Goal: Task Accomplishment & Management: Complete application form

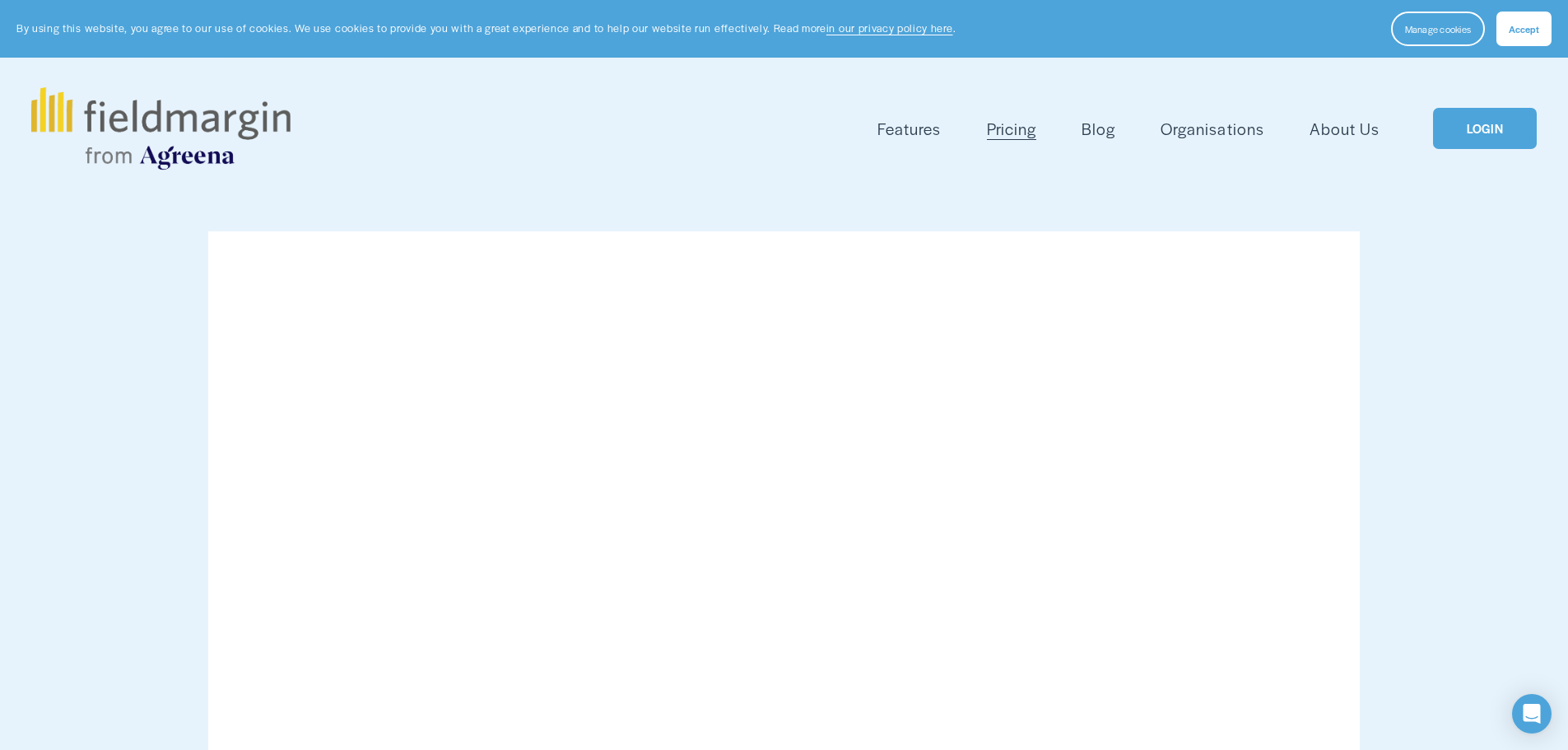
click at [1531, 27] on span "Accept" at bounding box center [1523, 29] width 30 height 14
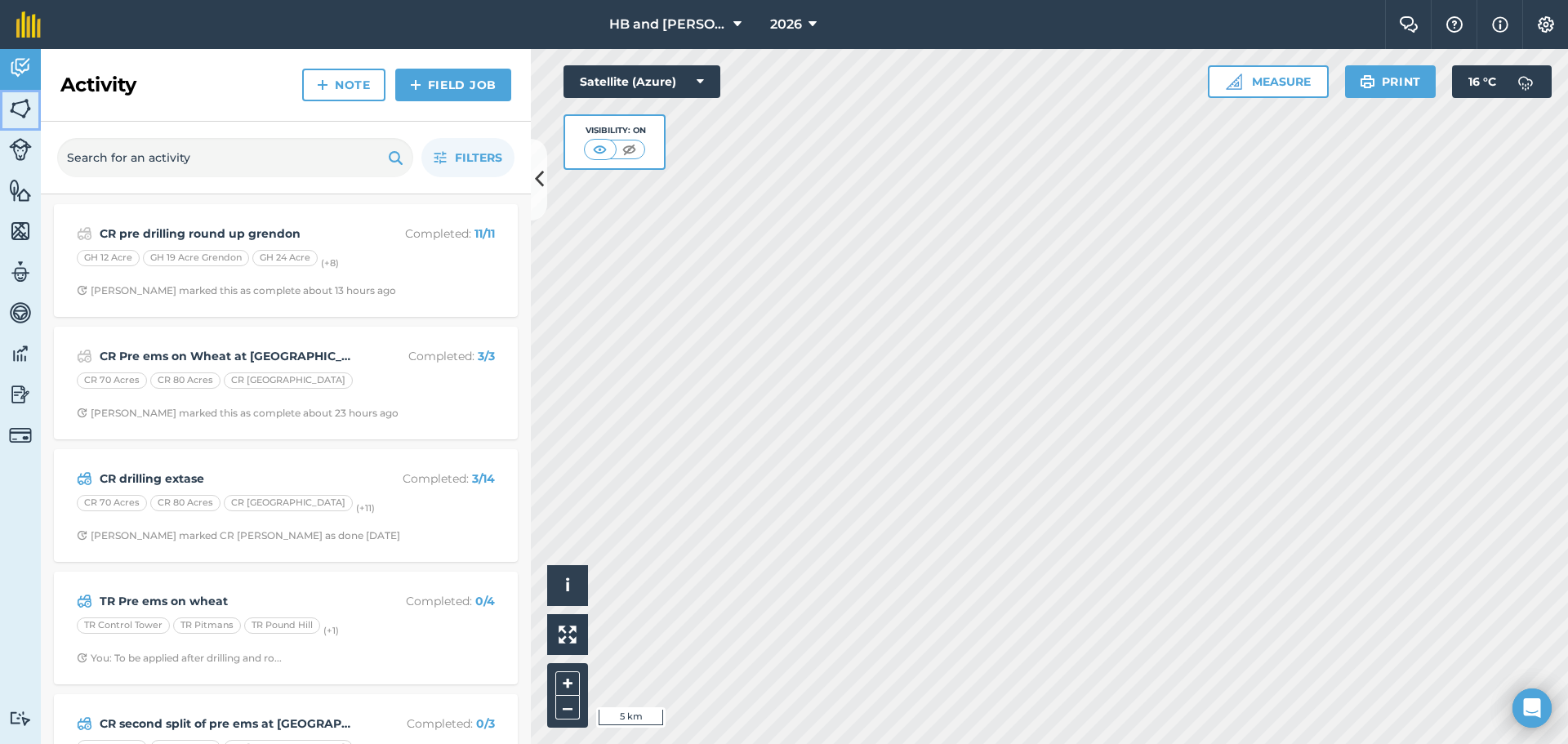
click at [21, 105] on img at bounding box center [20, 108] width 23 height 24
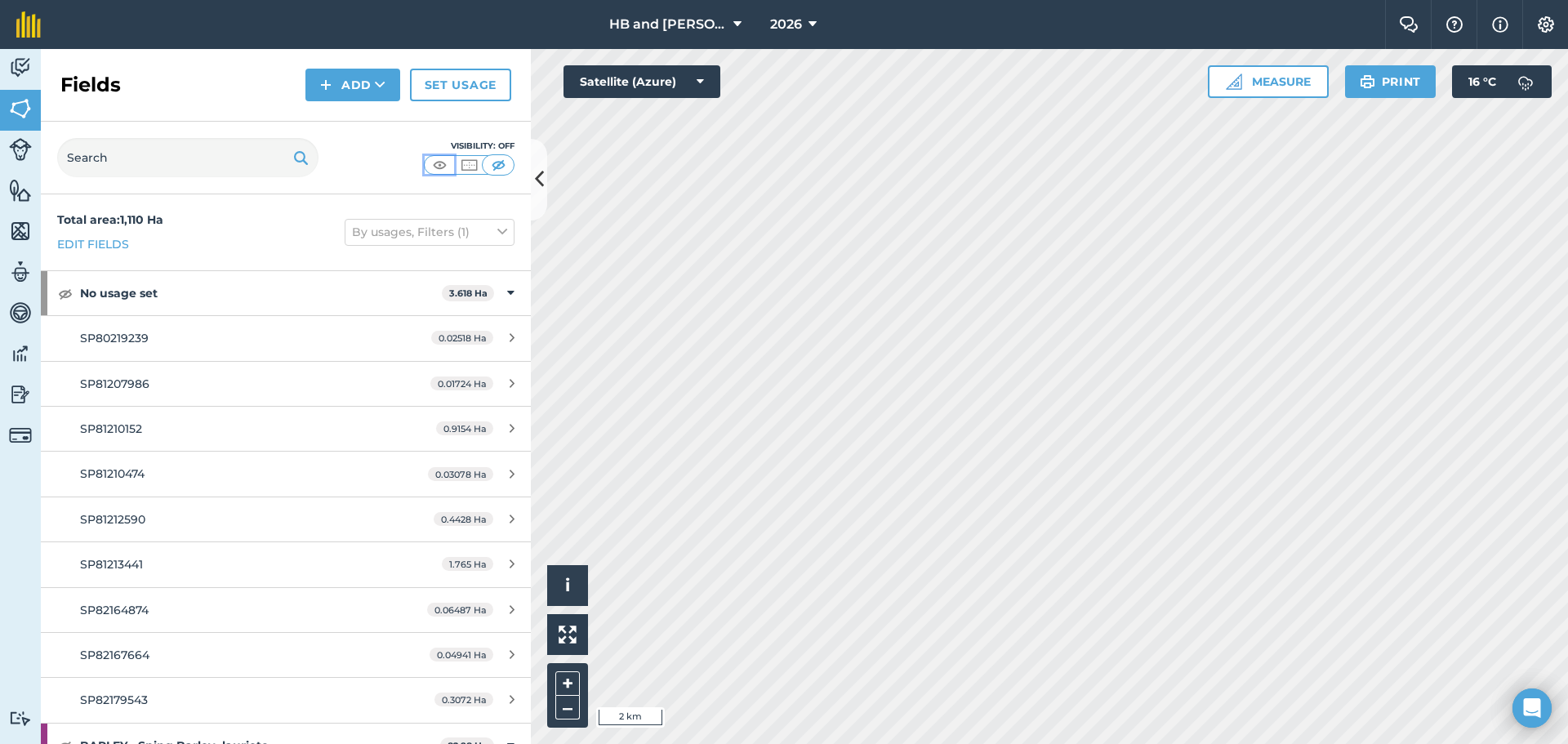
click at [442, 168] on img at bounding box center [439, 164] width 20 height 16
click at [20, 69] on img at bounding box center [20, 67] width 23 height 24
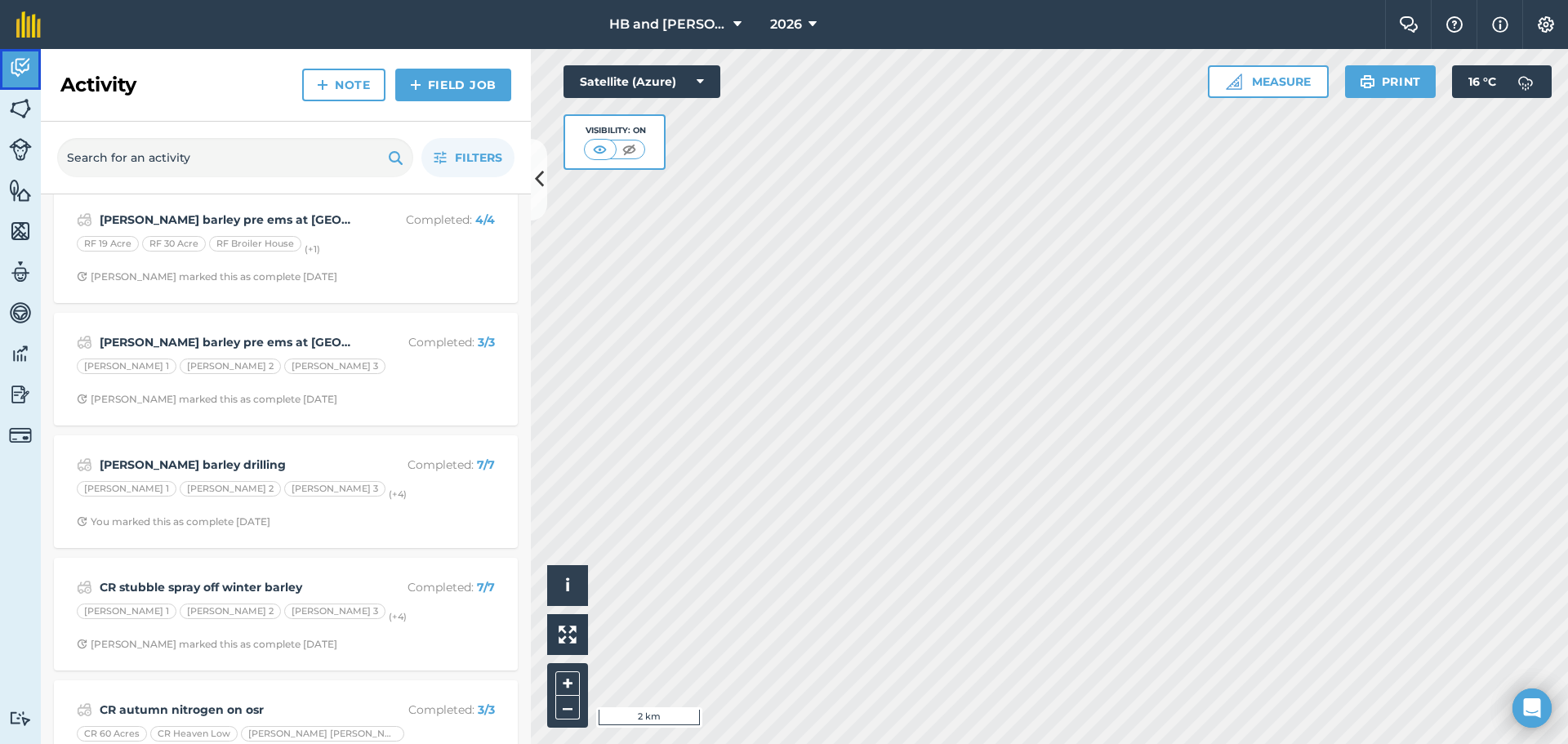
scroll to position [1143, 0]
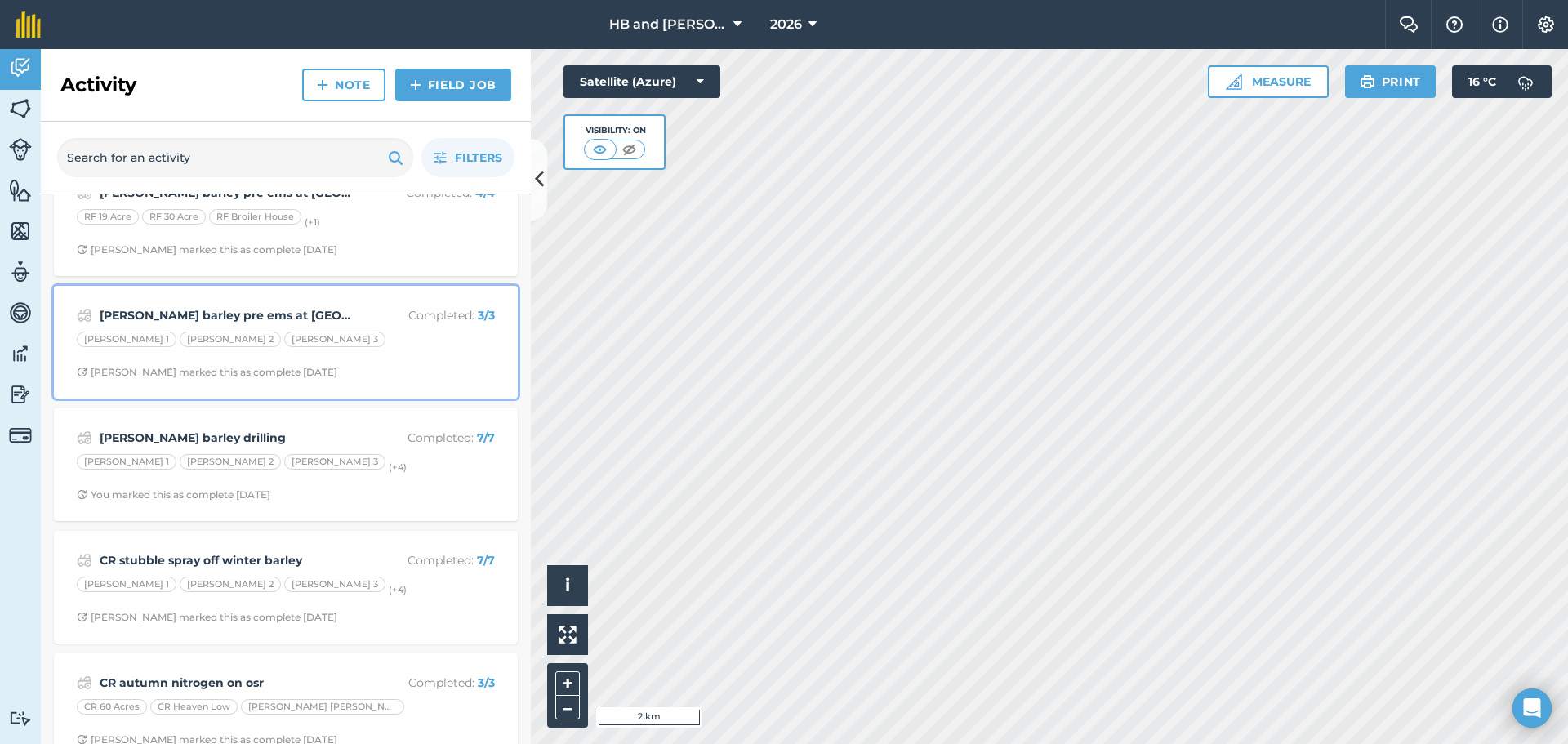
click at [412, 386] on div "[PERSON_NAME] barley pre ems at whitchurch Completed : 3 / 3 [PERSON_NAME] 1 [P…" at bounding box center [286, 342] width 444 height 93
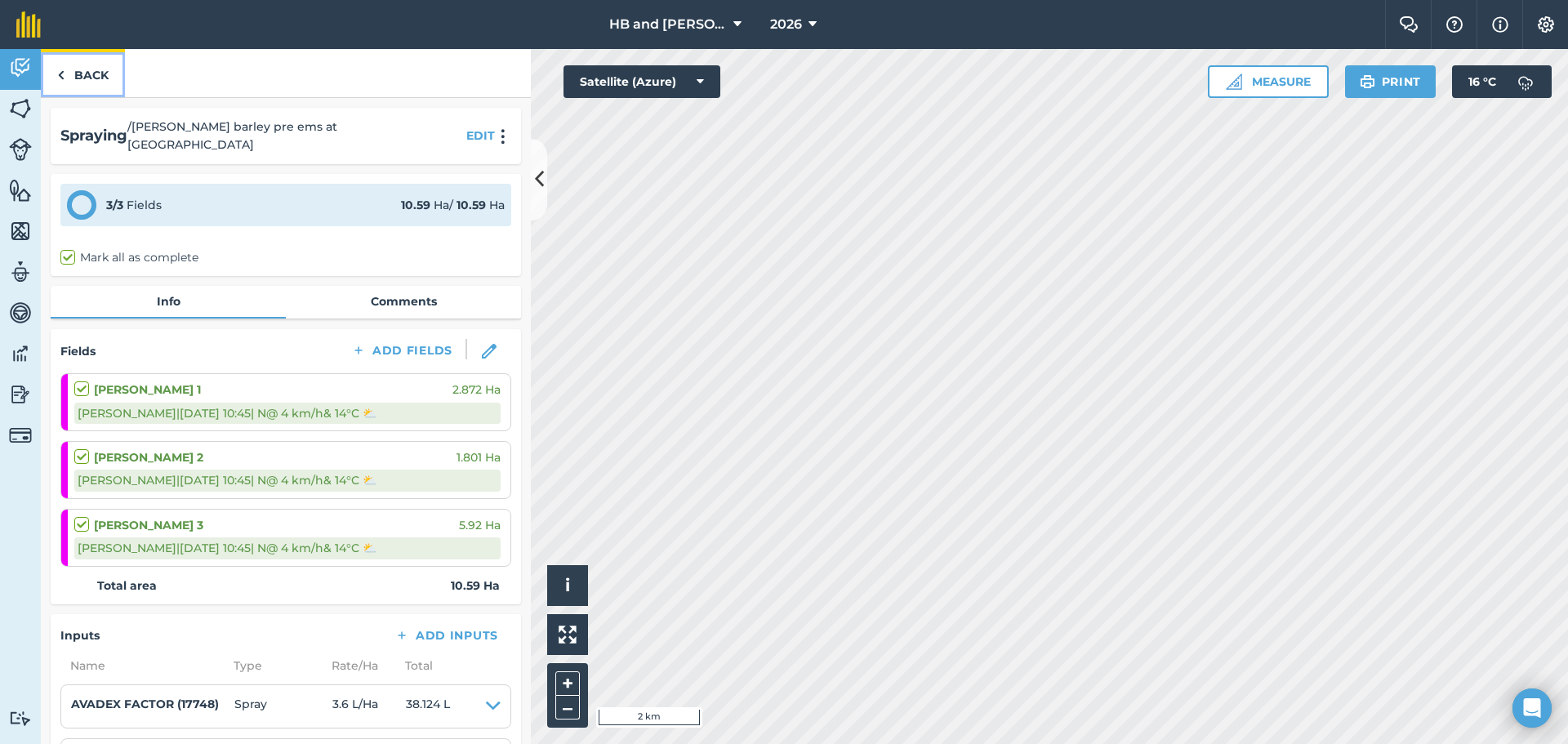
click at [81, 80] on link "Back" at bounding box center [82, 73] width 84 height 48
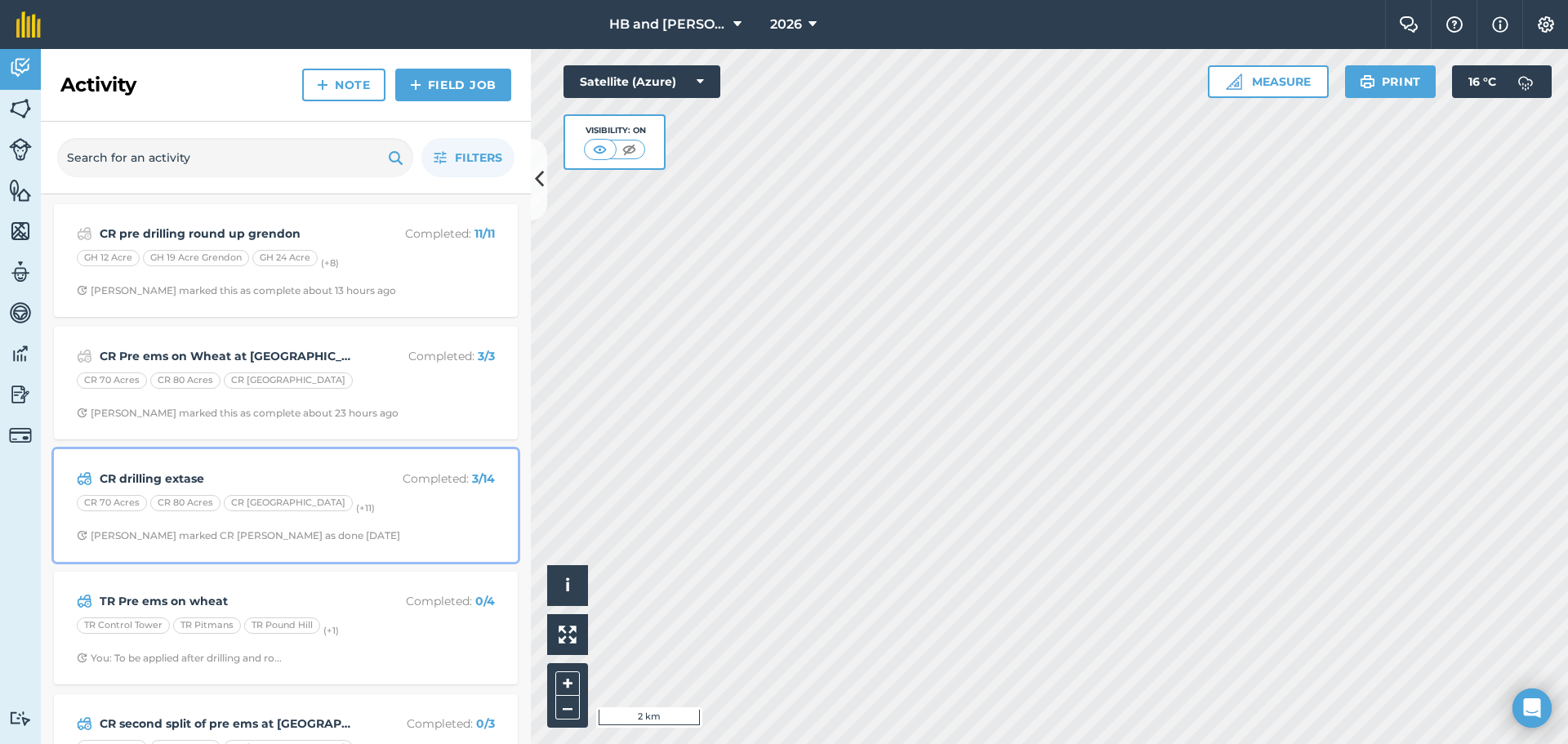
click at [397, 514] on div "CR 70 Acres CR 80 Acres [GEOGRAPHIC_DATA] (+ 11 )" at bounding box center [286, 506] width 418 height 21
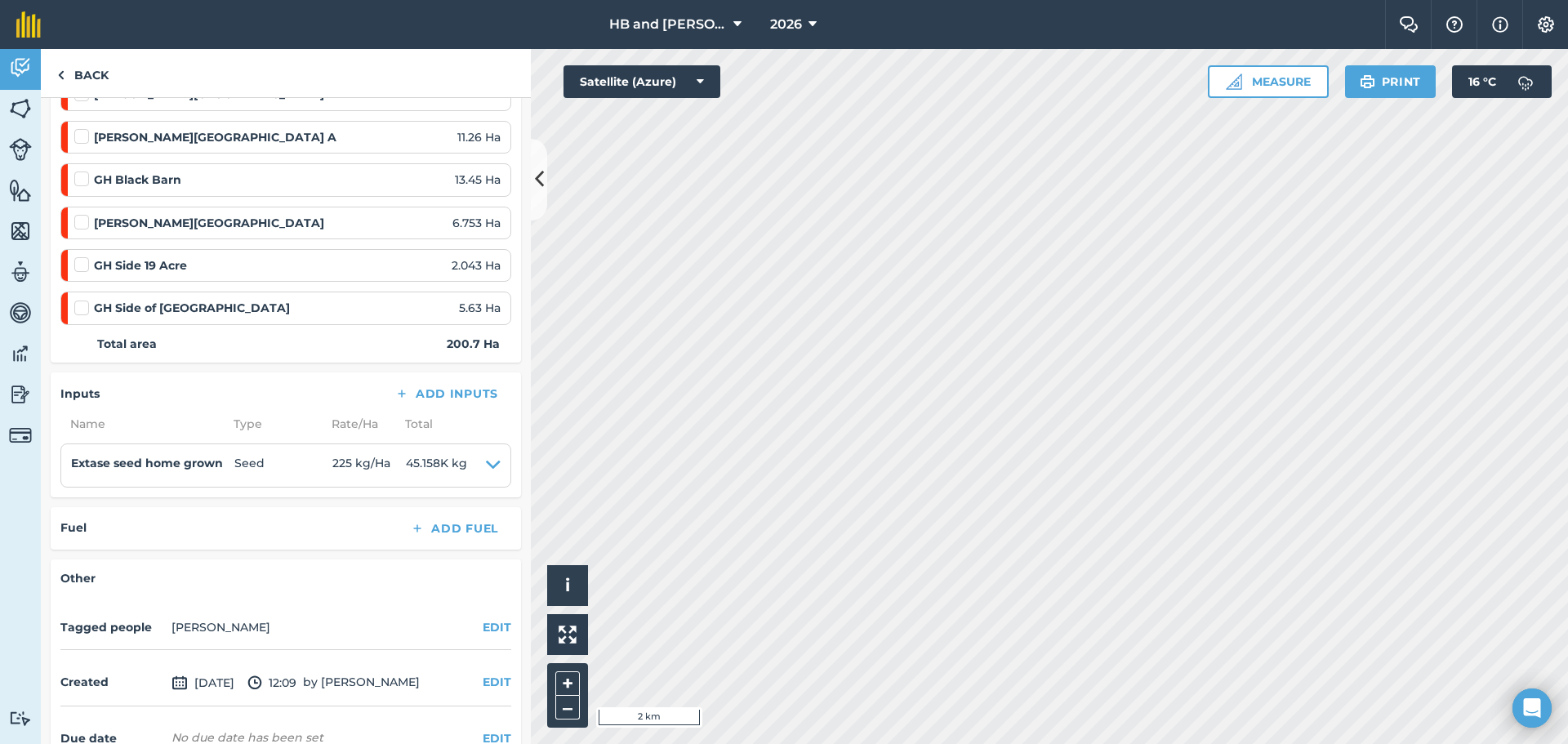
scroll to position [735, 0]
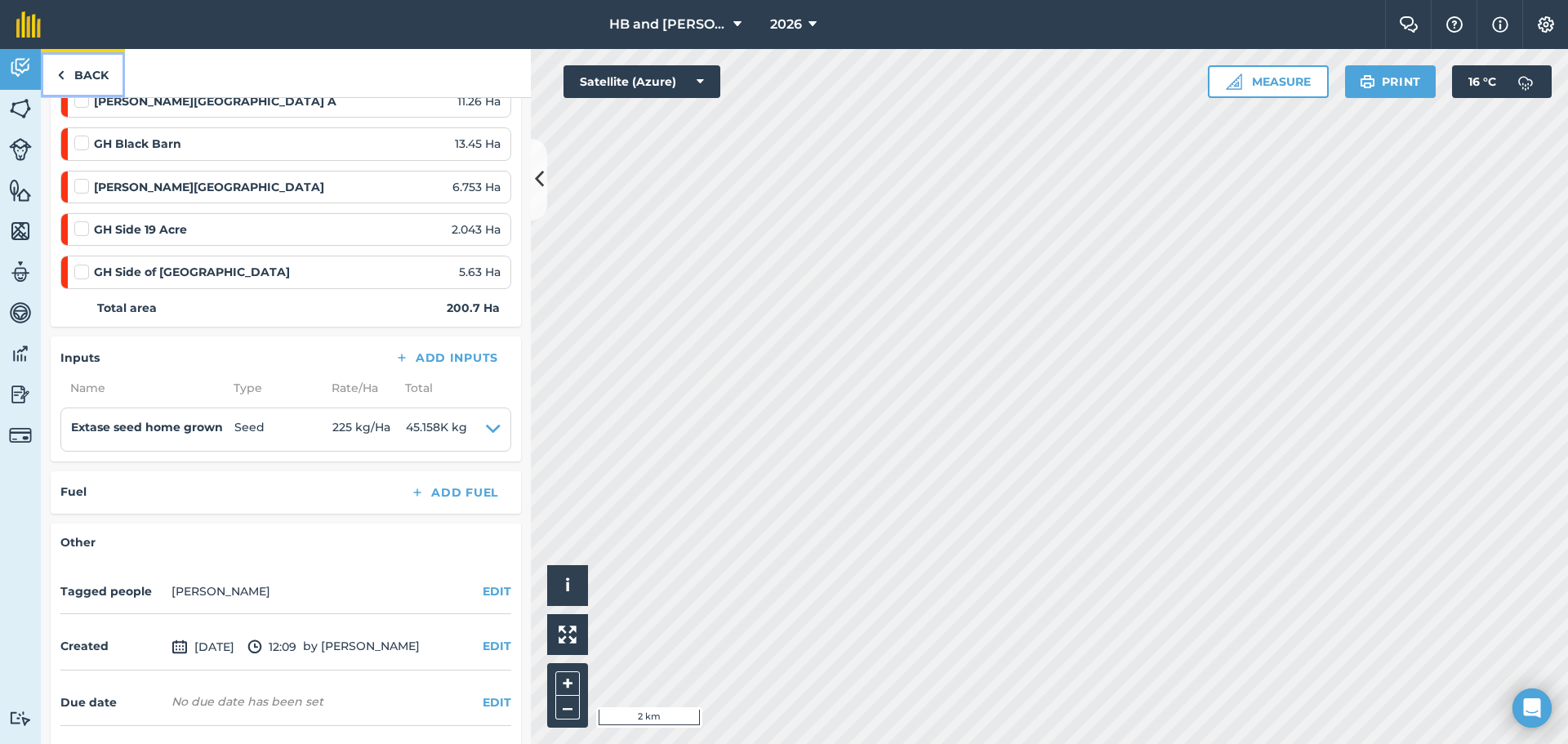
click at [79, 78] on link "Back" at bounding box center [82, 73] width 84 height 48
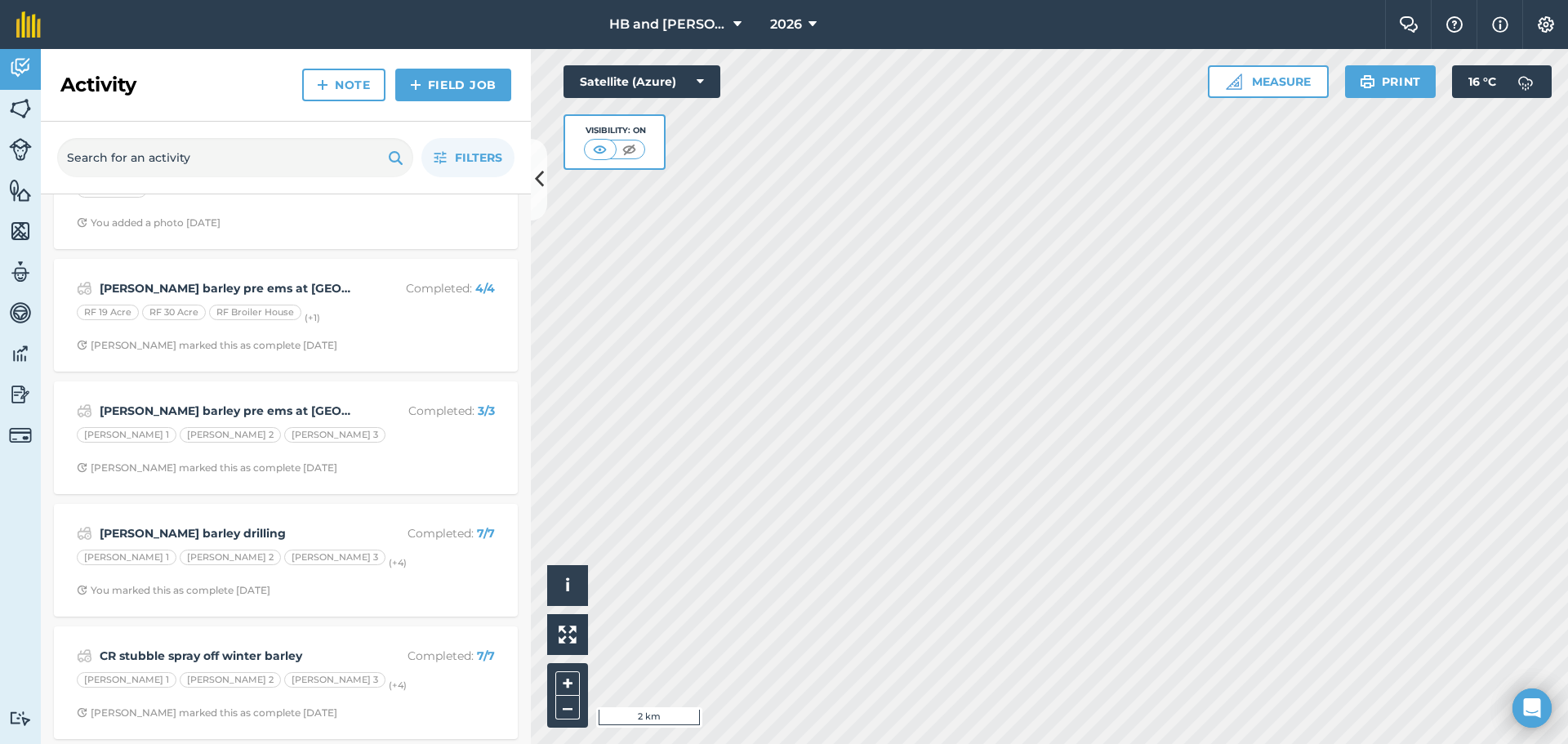
scroll to position [1143, 0]
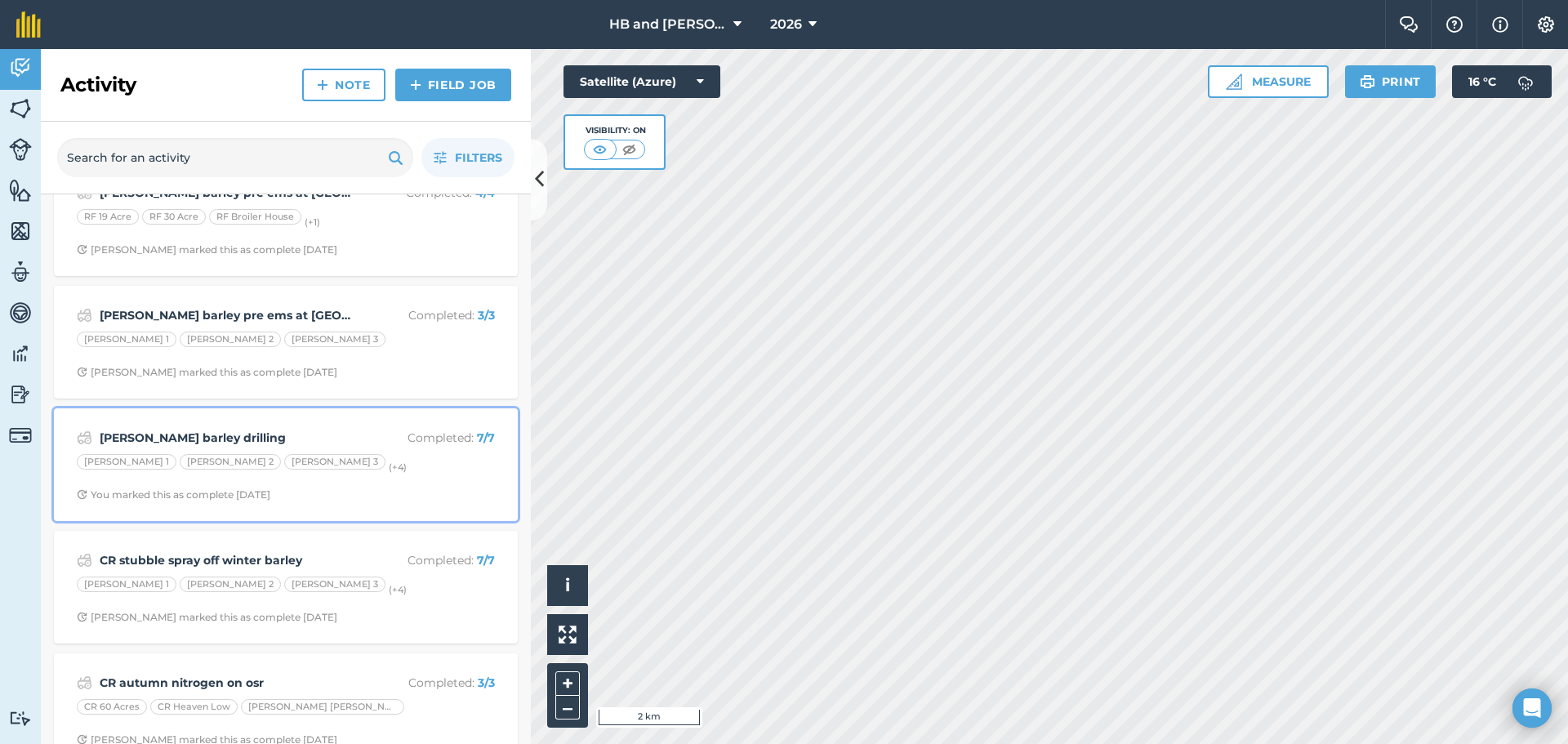
click at [407, 483] on div "[PERSON_NAME] barley drilling Completed : 7 / 7 [PERSON_NAME] 1 [PERSON_NAME] 2…" at bounding box center [286, 464] width 444 height 93
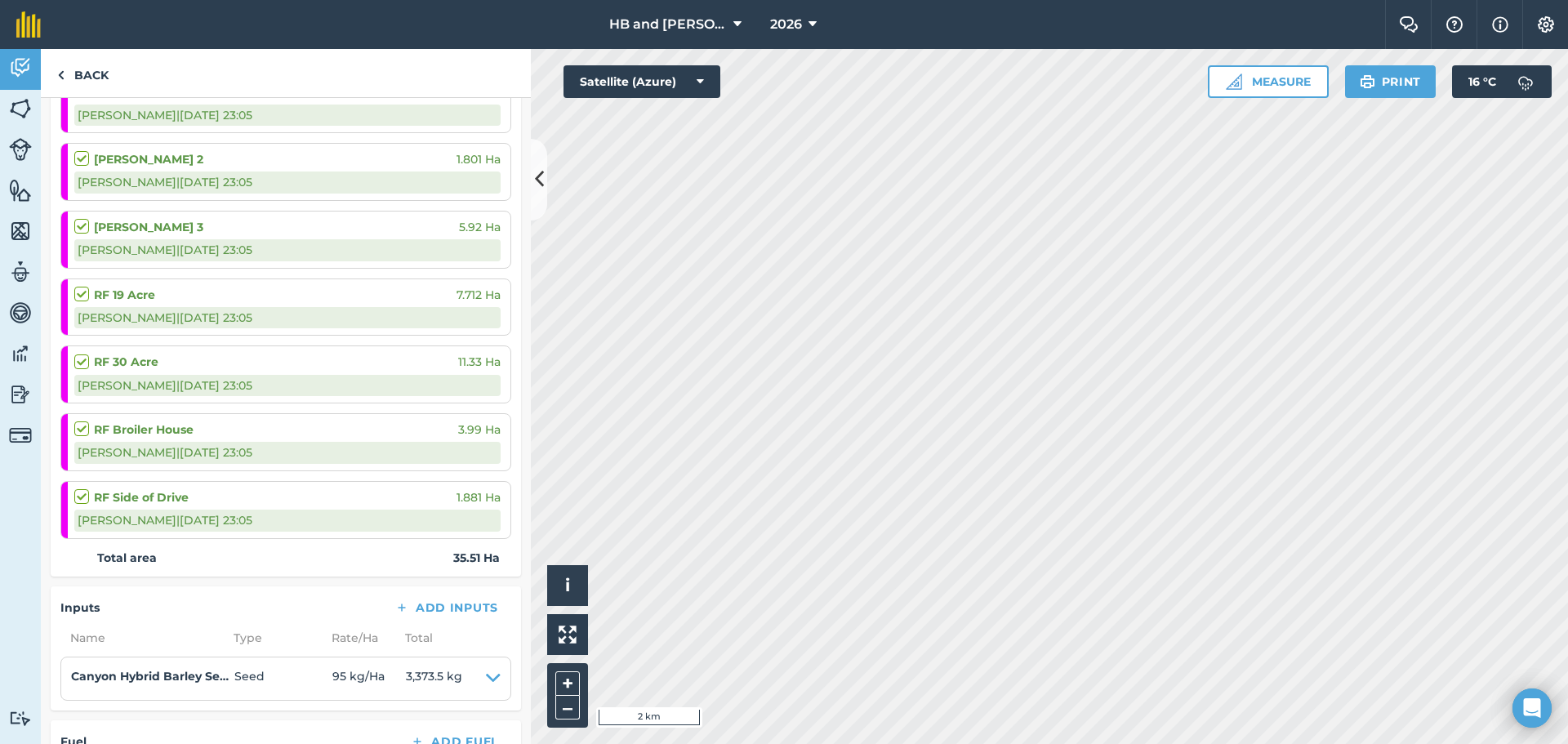
scroll to position [327, 0]
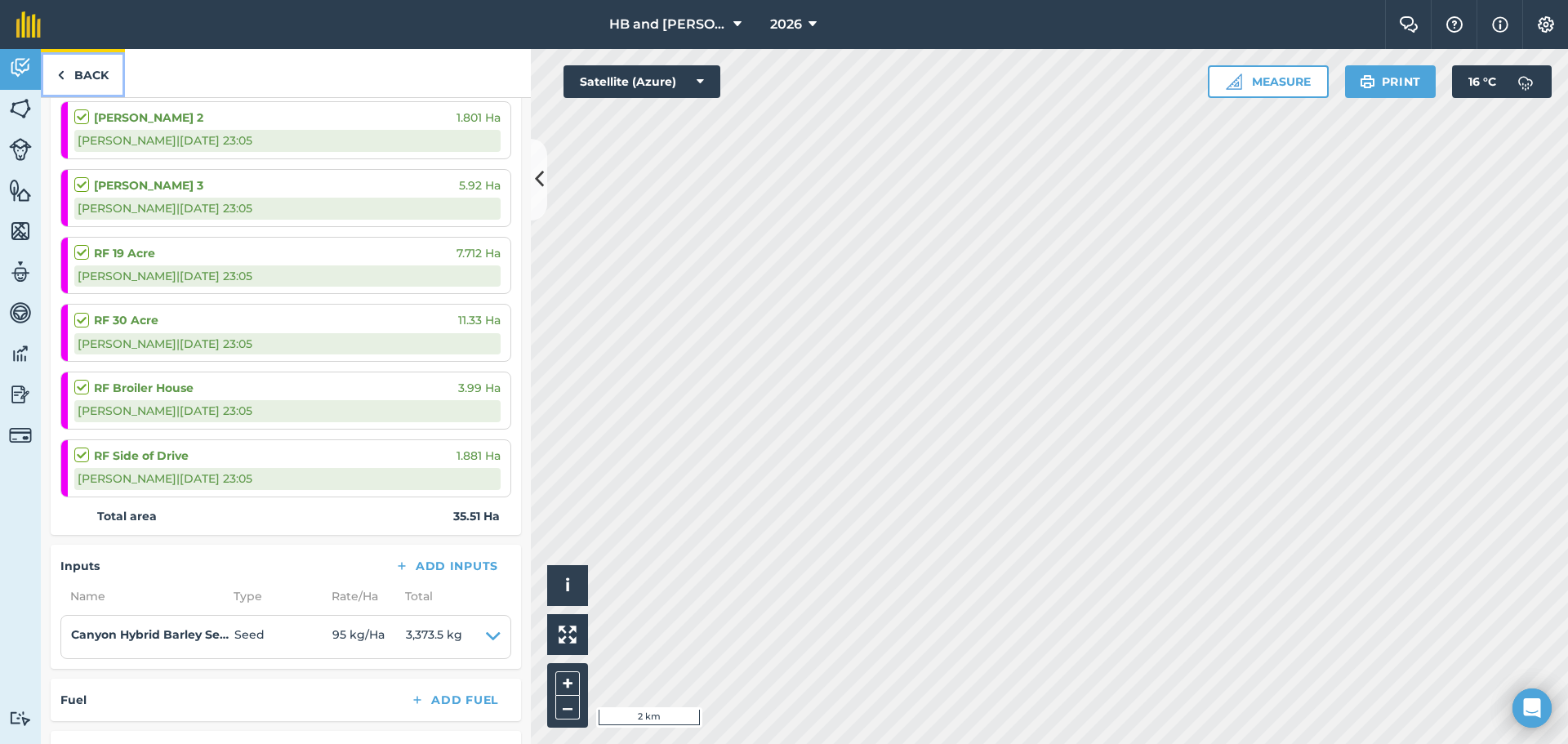
click at [80, 75] on link "Back" at bounding box center [82, 73] width 84 height 48
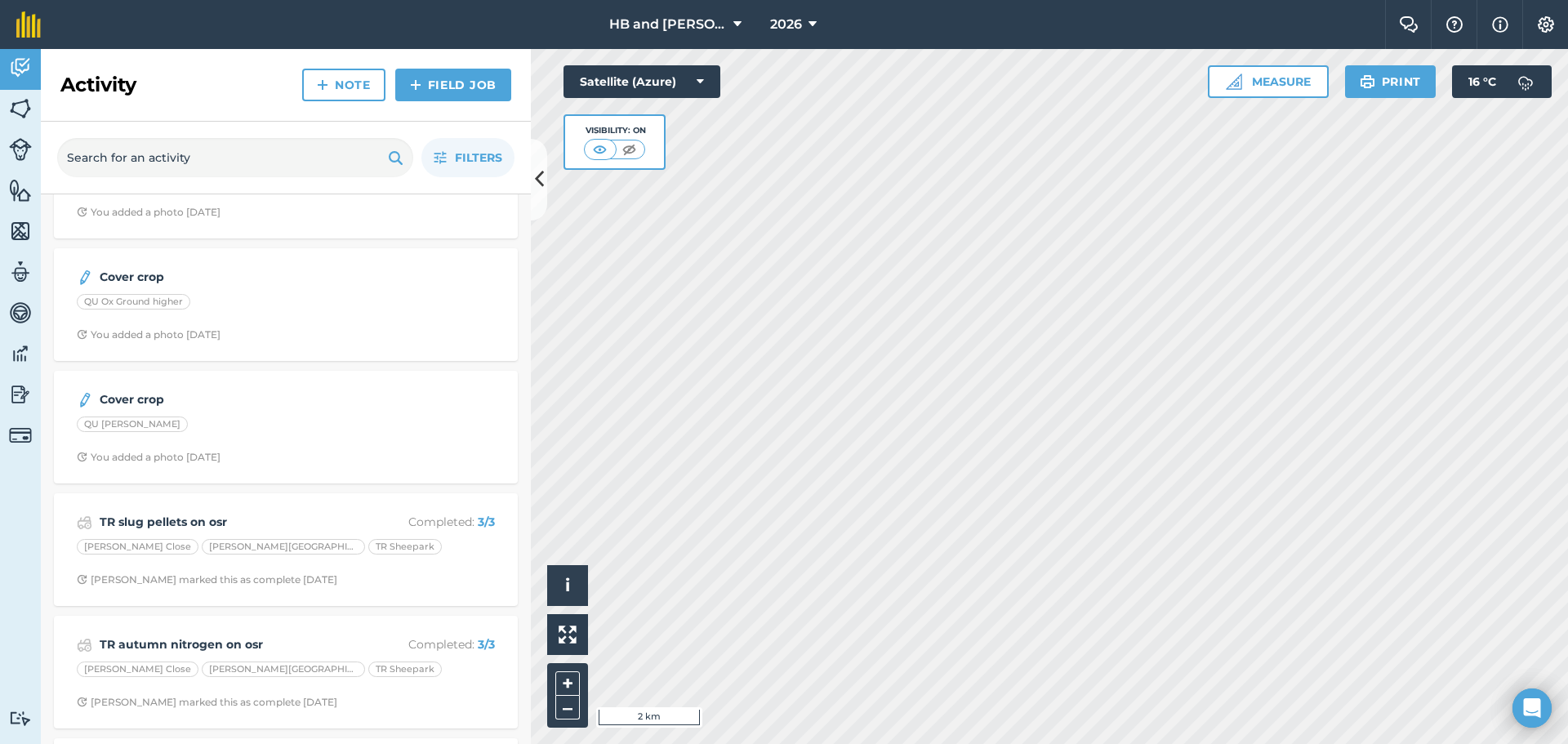
scroll to position [3266, 0]
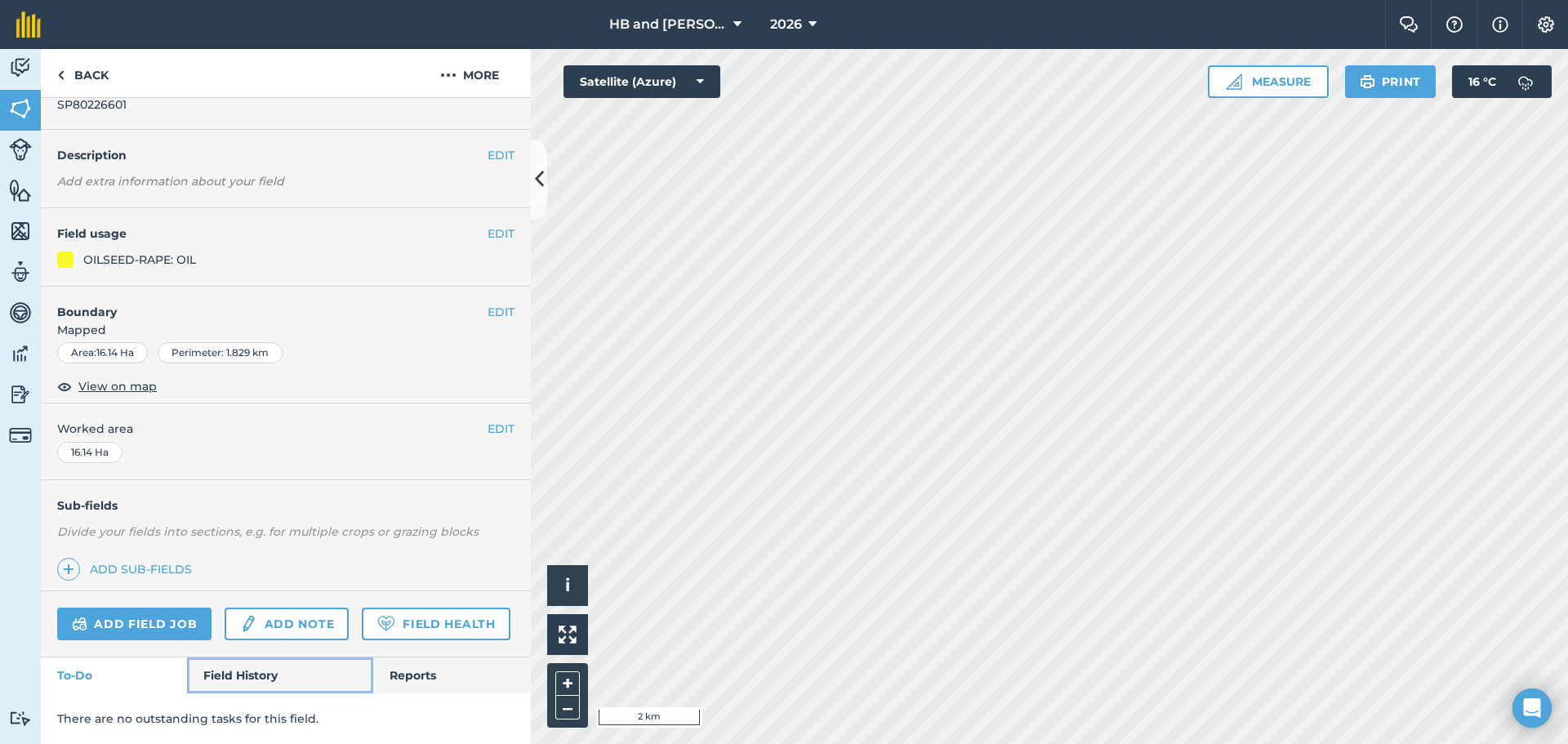
click at [256, 668] on link "Field History" at bounding box center [280, 675] width 186 height 36
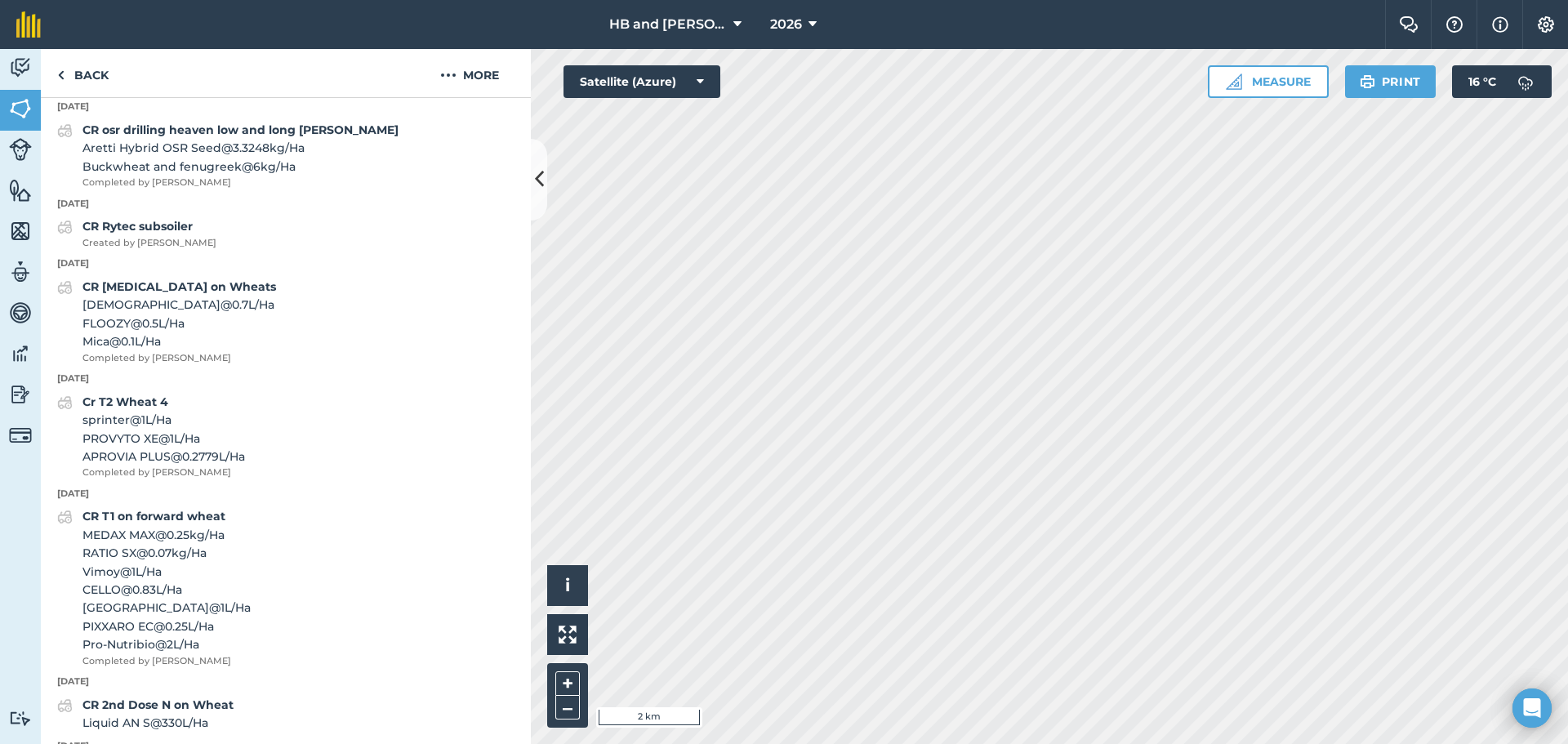
scroll to position [743, 0]
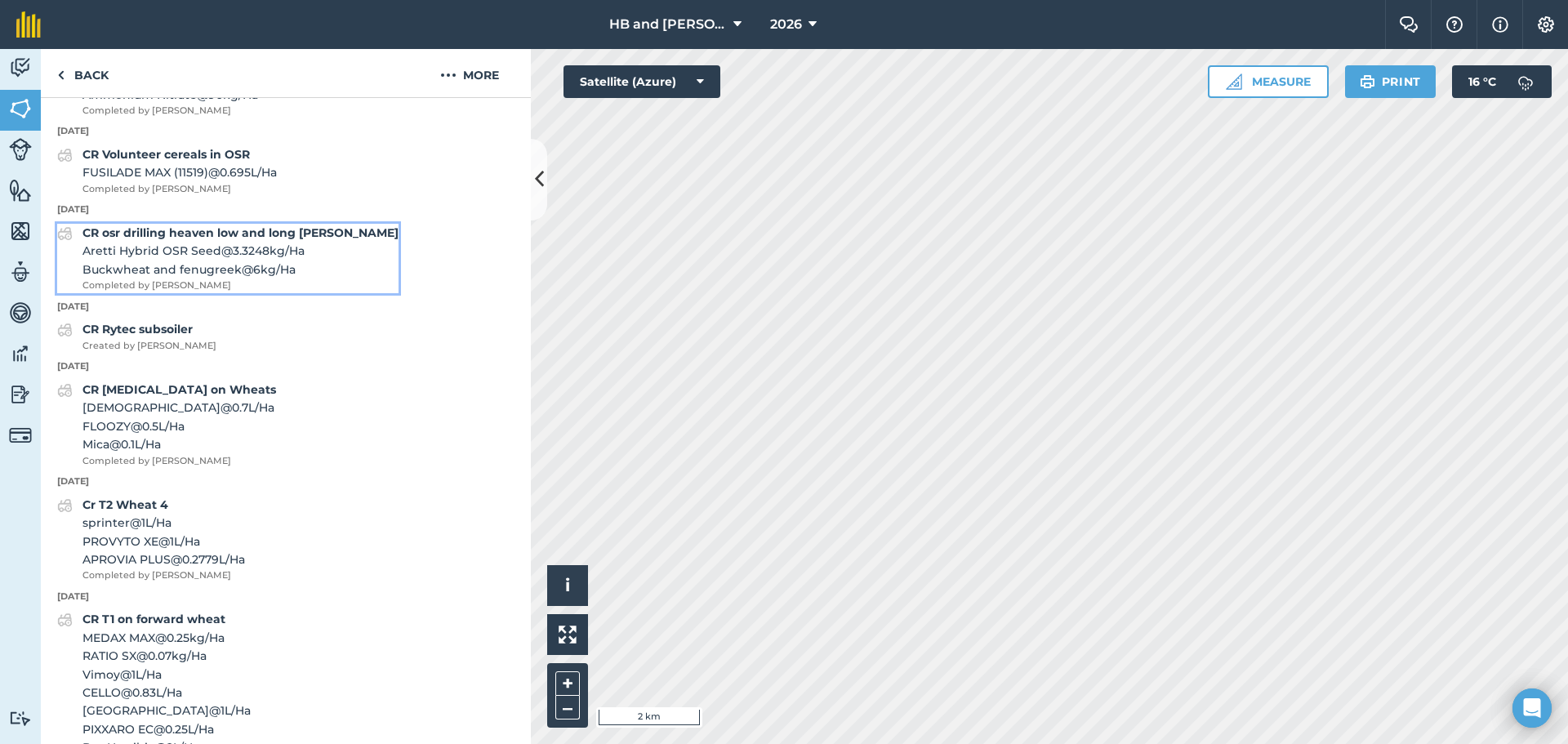
click at [185, 260] on span "Aretti Hybrid OSR Seed @ 3.3248 kg / Ha" at bounding box center [240, 250] width 316 height 18
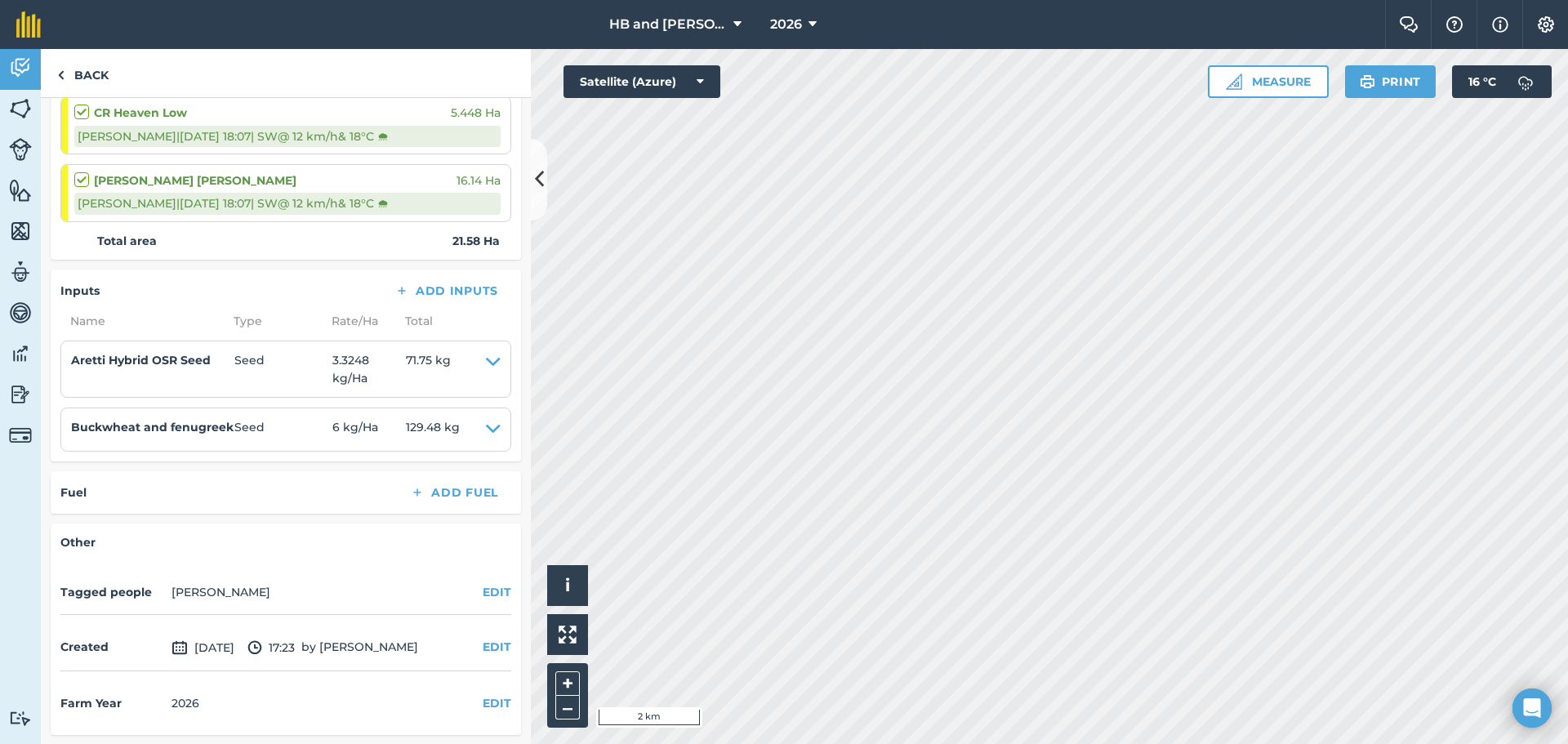
scroll to position [264, 0]
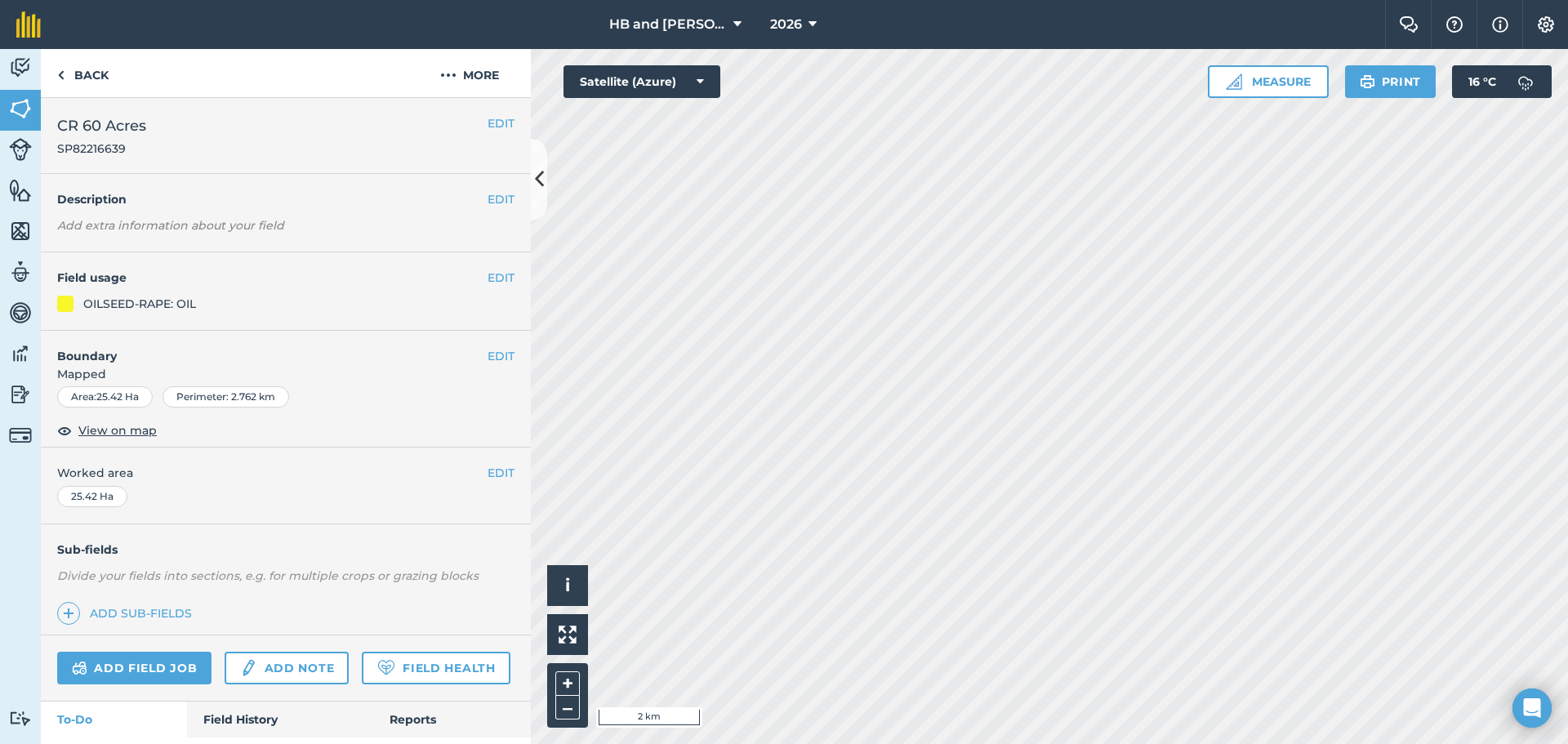
scroll to position [105, 0]
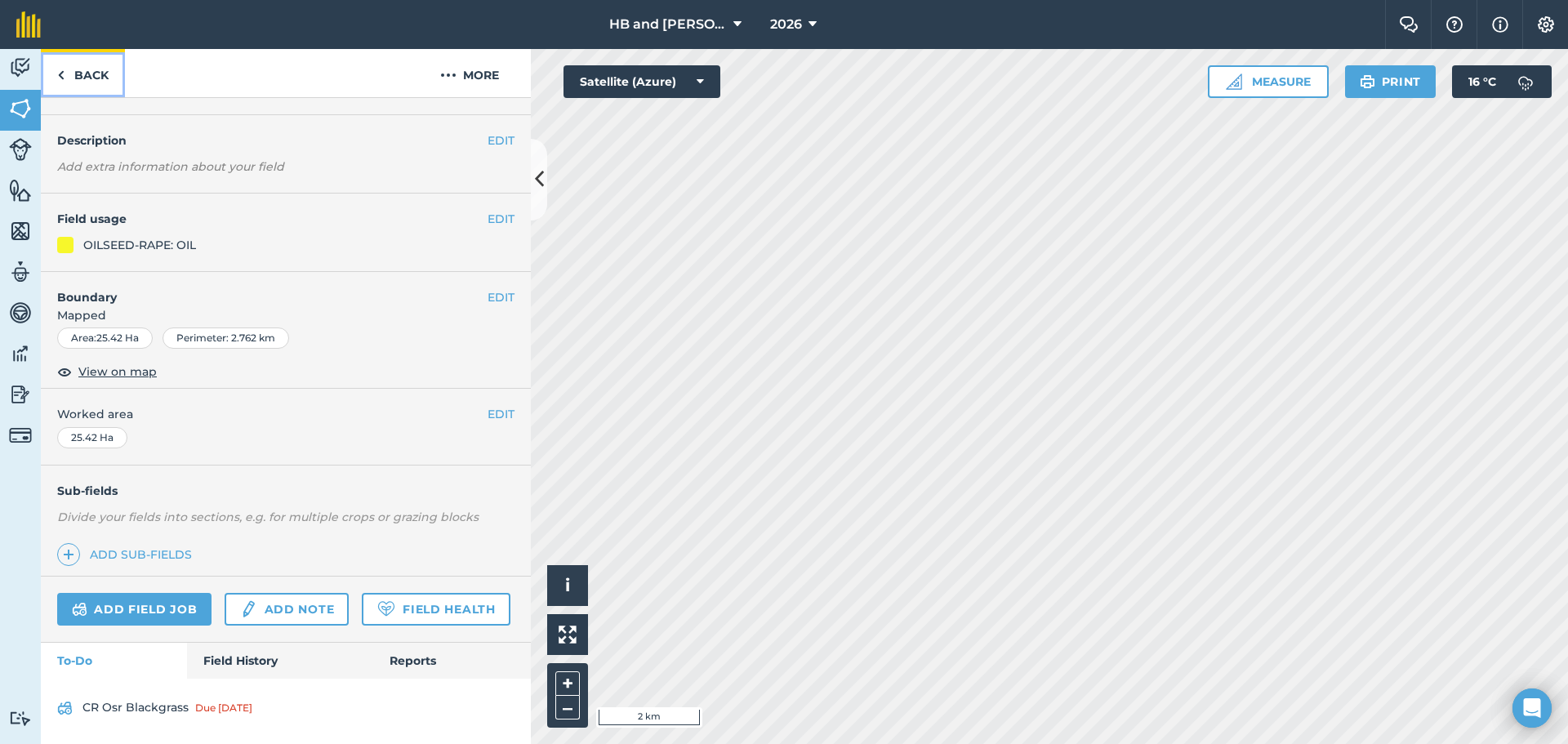
click at [85, 73] on link "Back" at bounding box center [82, 73] width 84 height 48
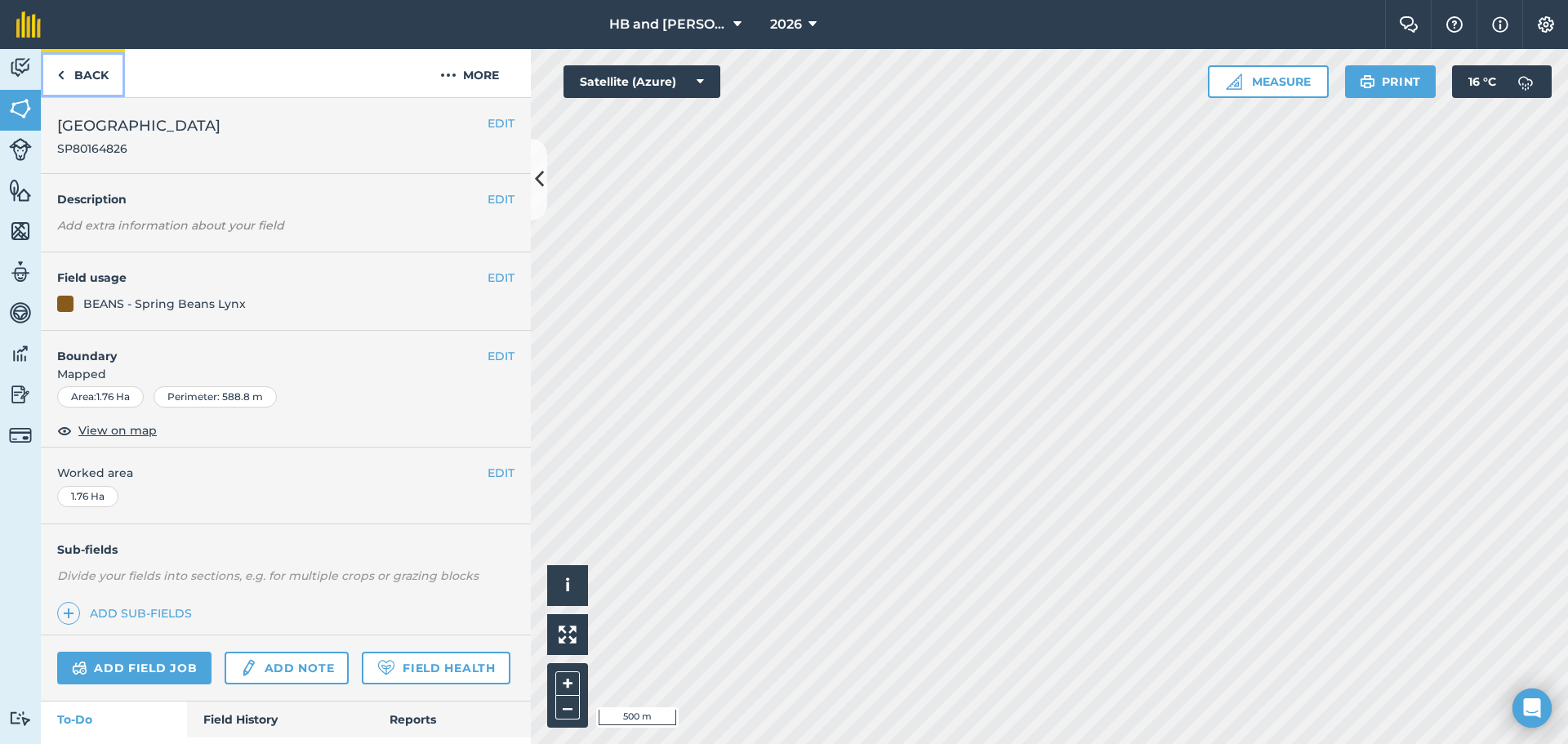
click at [73, 73] on link "Back" at bounding box center [82, 73] width 84 height 48
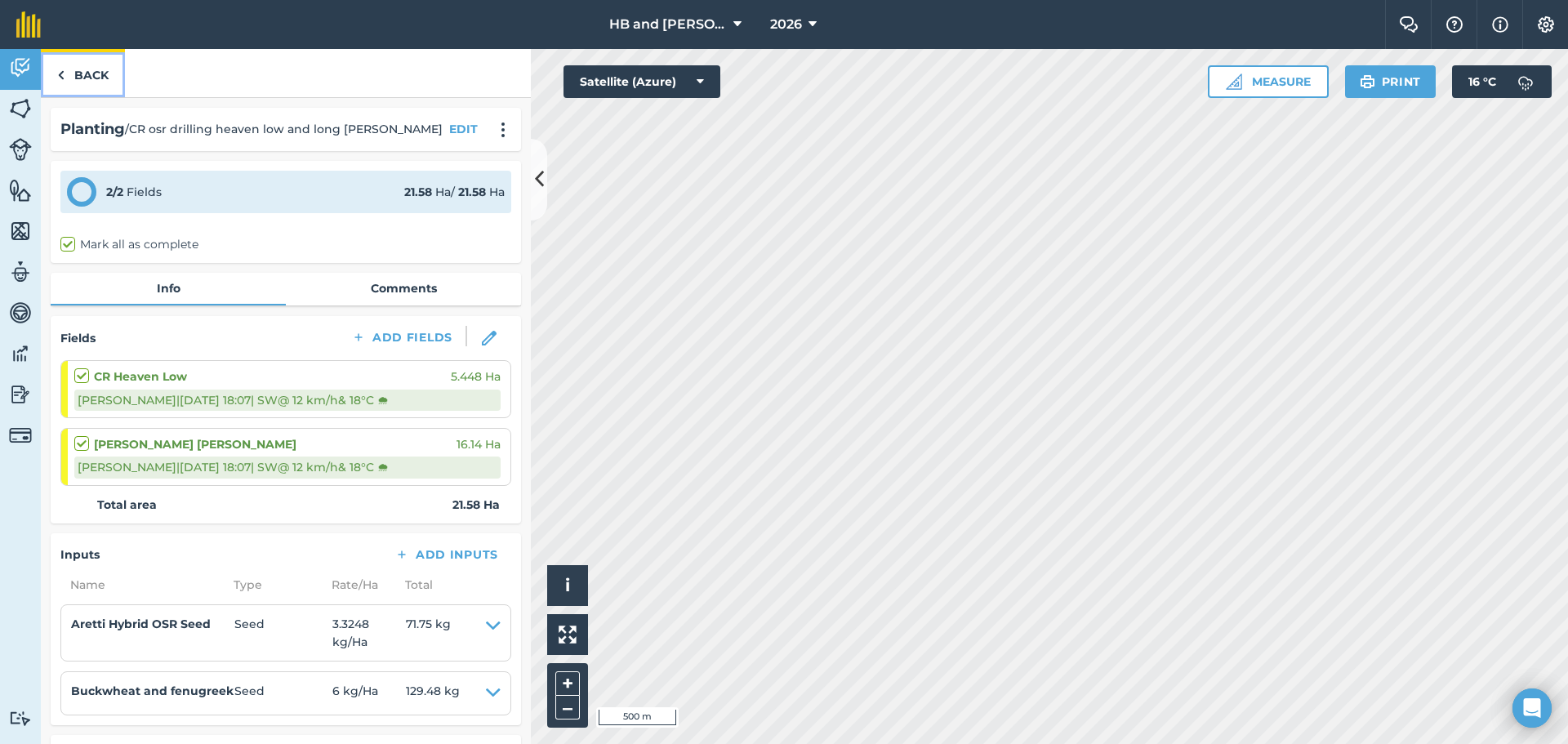
click at [89, 64] on link "Back" at bounding box center [82, 73] width 84 height 48
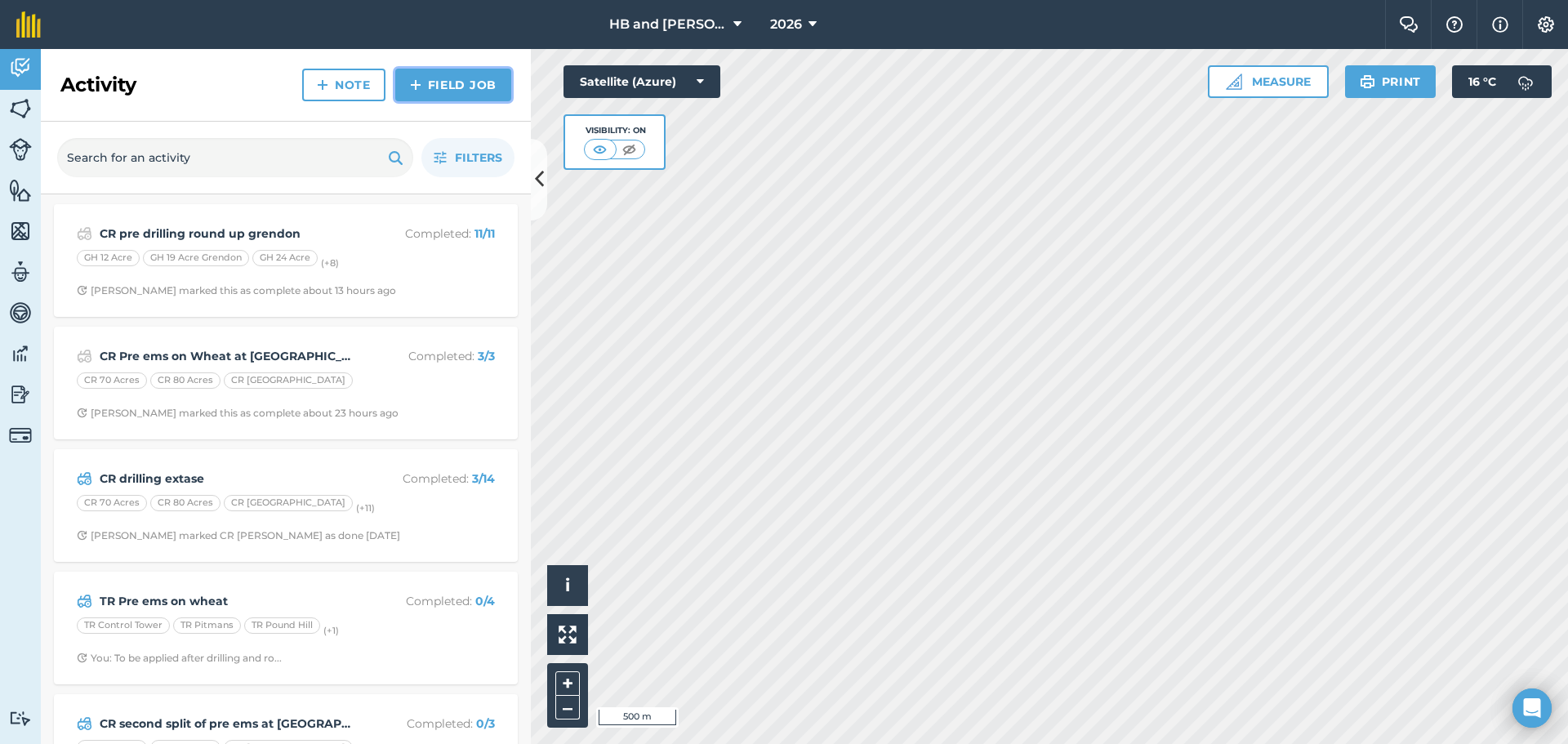
click at [426, 89] on link "Field Job" at bounding box center [453, 85] width 116 height 33
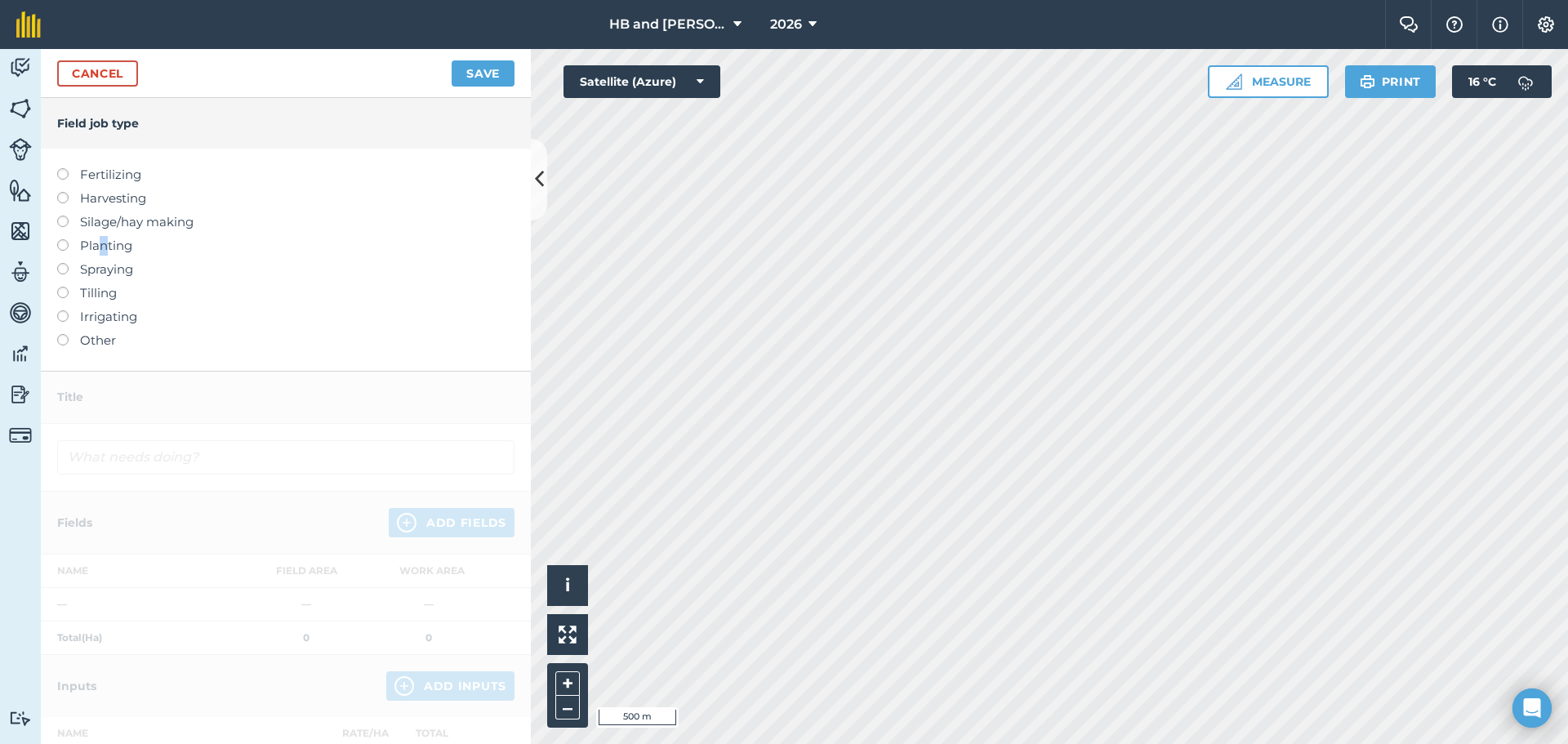
click at [109, 246] on label "Planting" at bounding box center [286, 245] width 458 height 19
click at [62, 168] on label at bounding box center [68, 168] width 23 height 0
type input "Fertilizing"
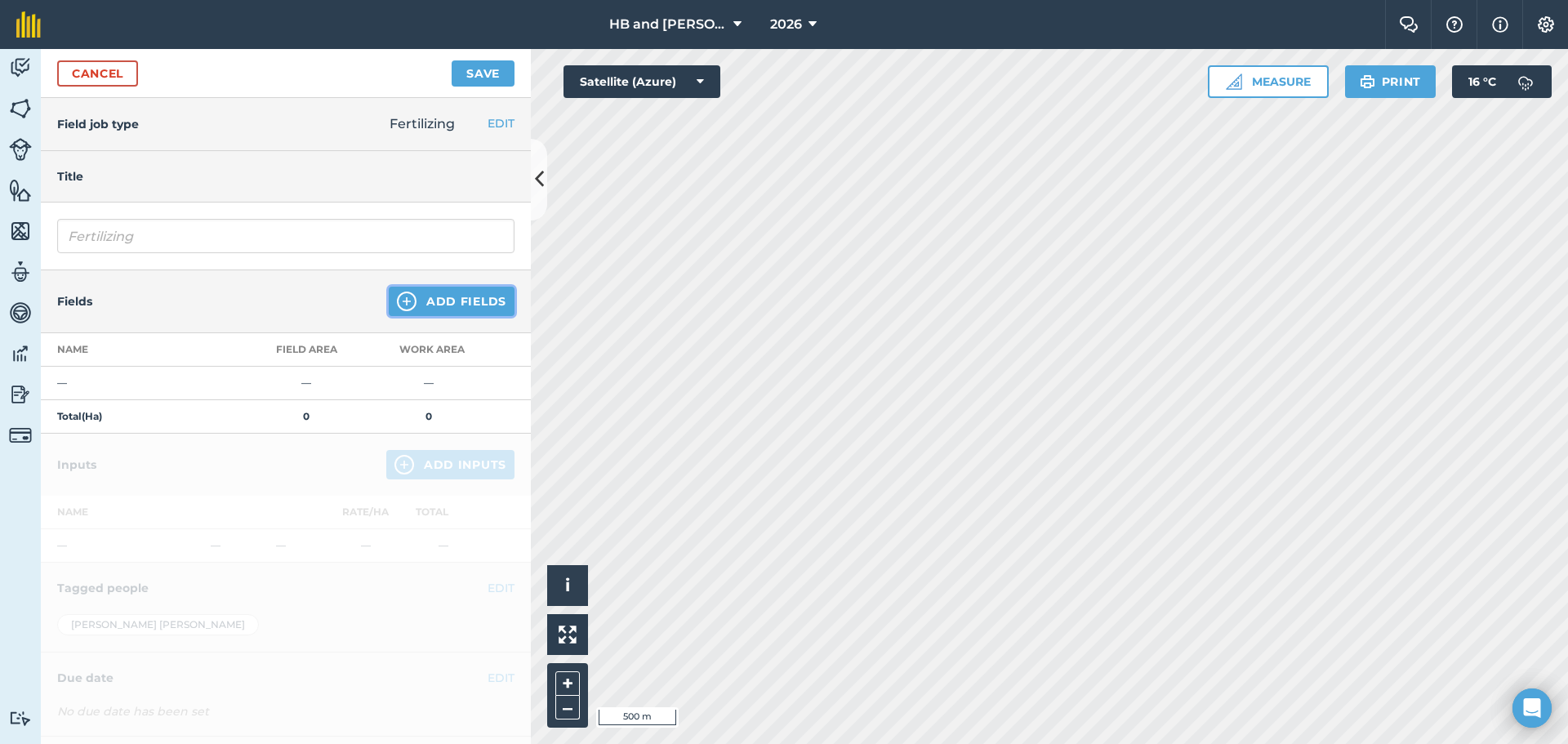
click at [463, 313] on button "Add Fields" at bounding box center [451, 301] width 126 height 30
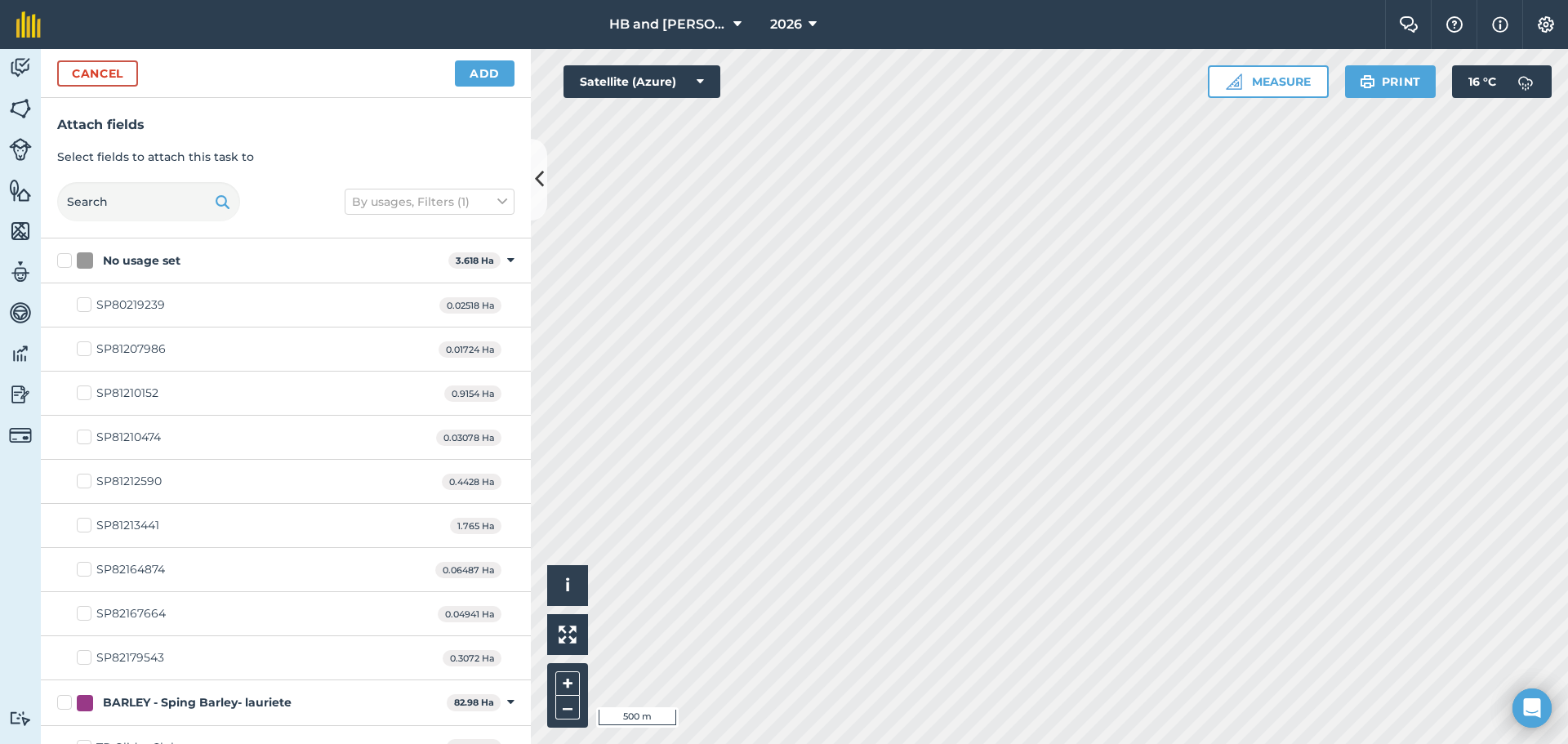
checkbox input "true"
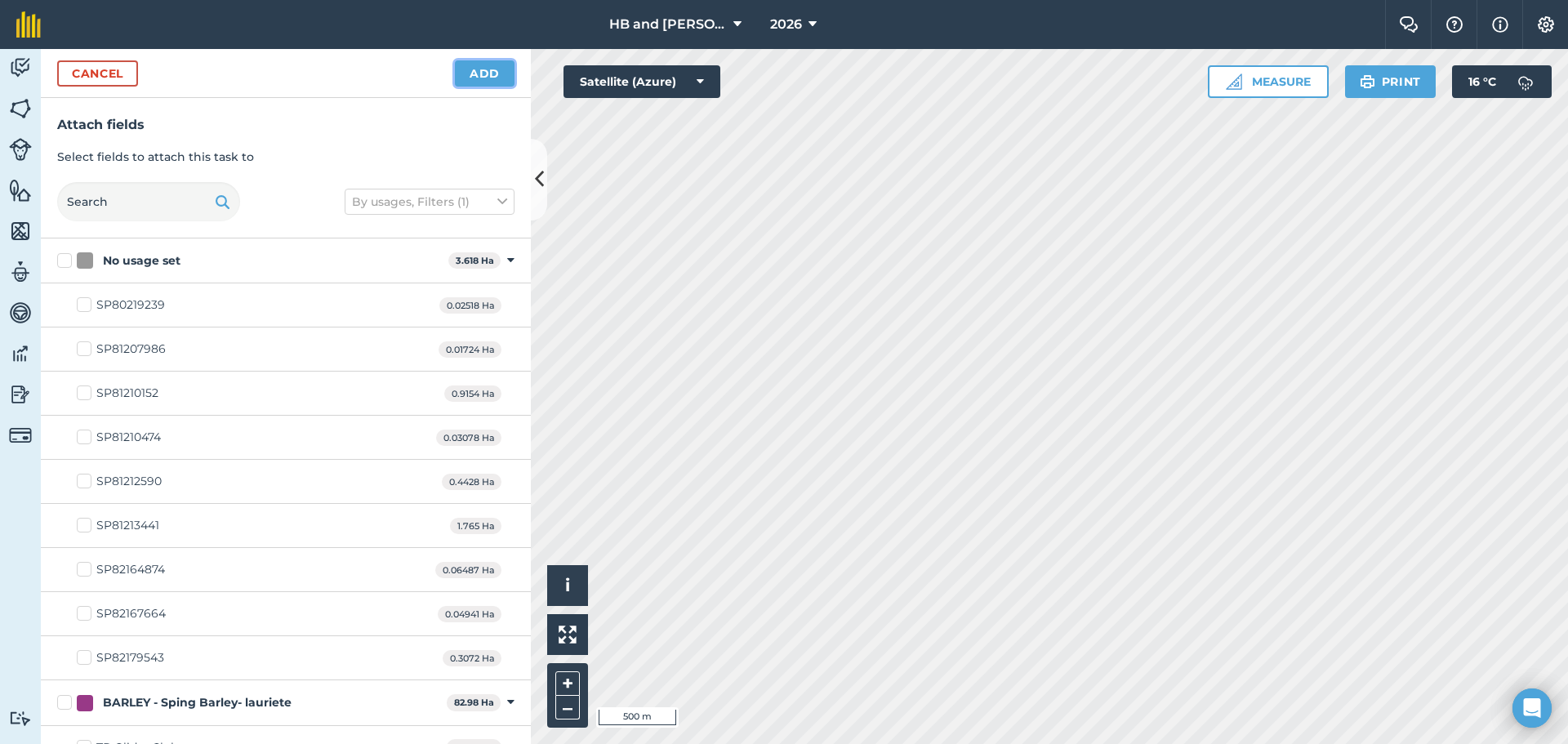
click at [485, 84] on button "Add" at bounding box center [485, 73] width 60 height 26
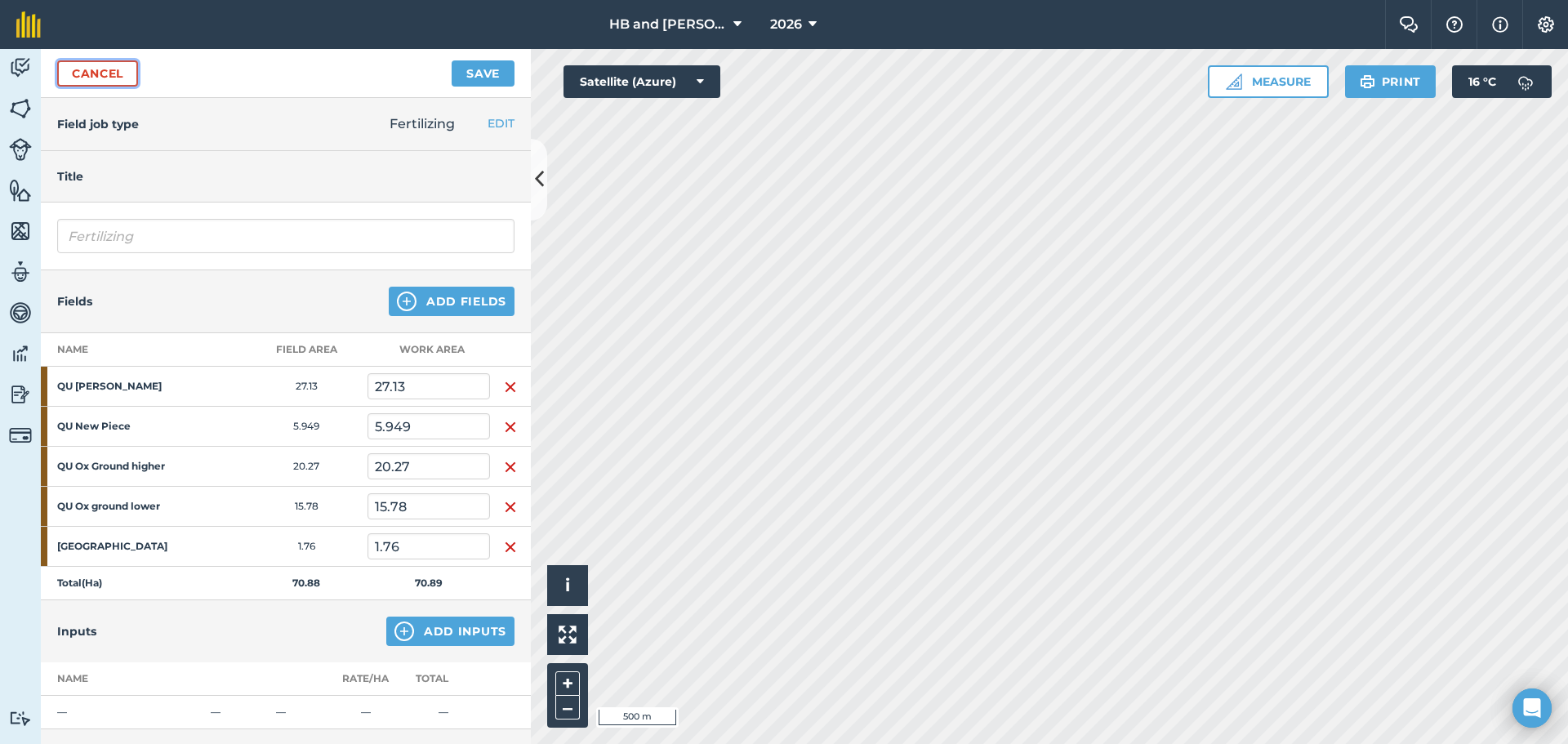
click at [109, 73] on link "Cancel" at bounding box center [97, 73] width 81 height 26
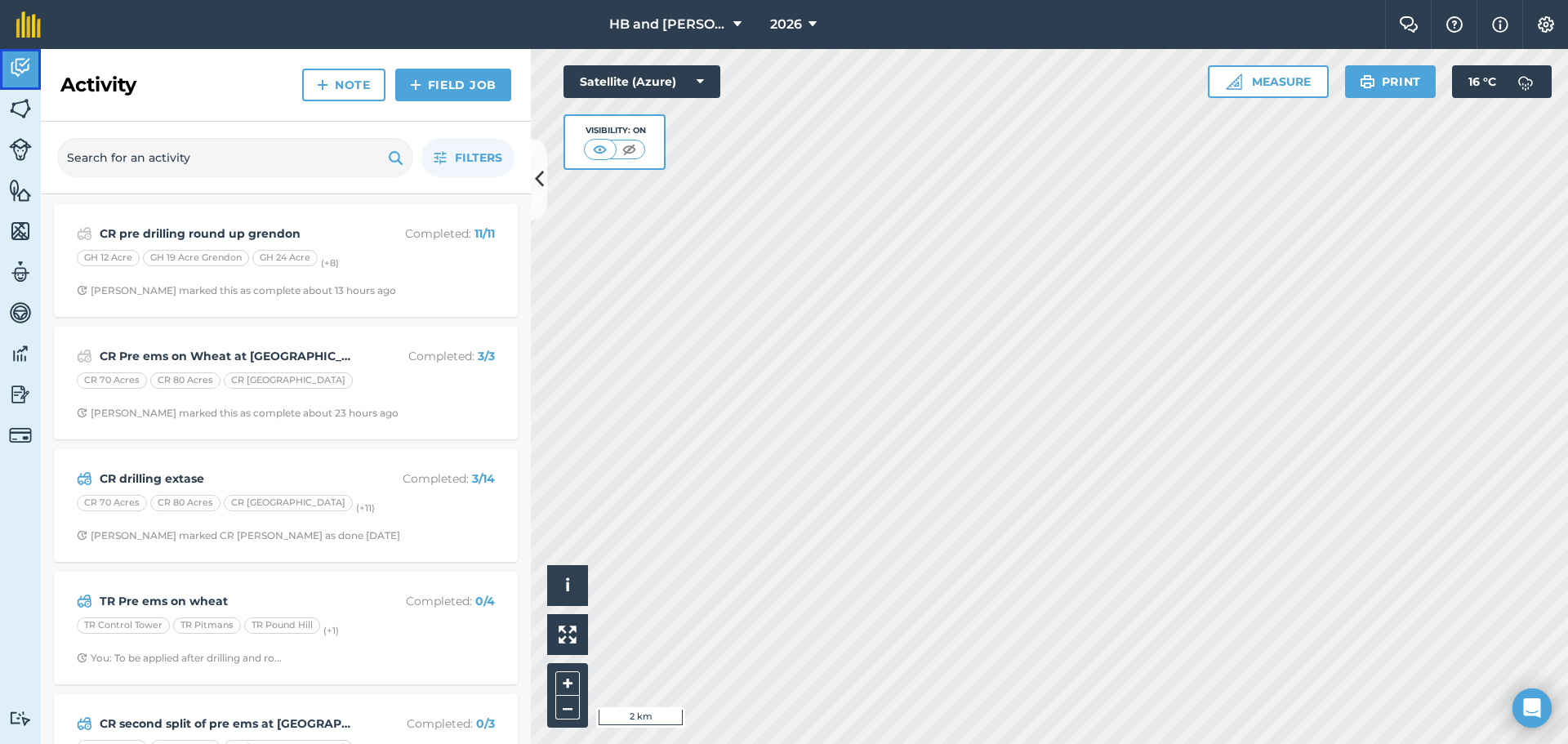
click at [15, 64] on img at bounding box center [20, 67] width 23 height 24
drag, startPoint x: 19, startPoint y: 108, endPoint x: 36, endPoint y: 139, distance: 35.4
click at [19, 108] on img at bounding box center [20, 108] width 23 height 24
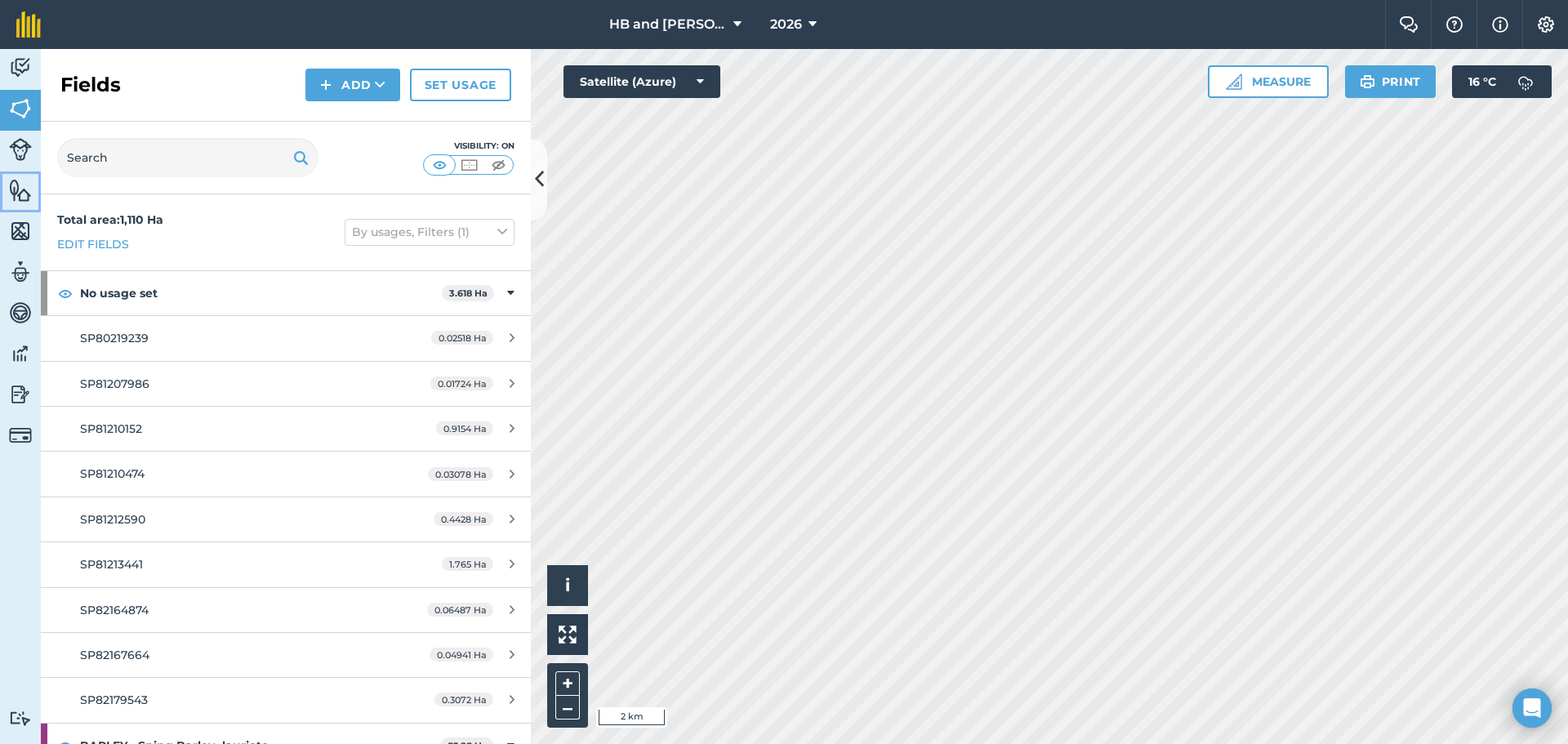
click at [22, 198] on img at bounding box center [20, 189] width 23 height 24
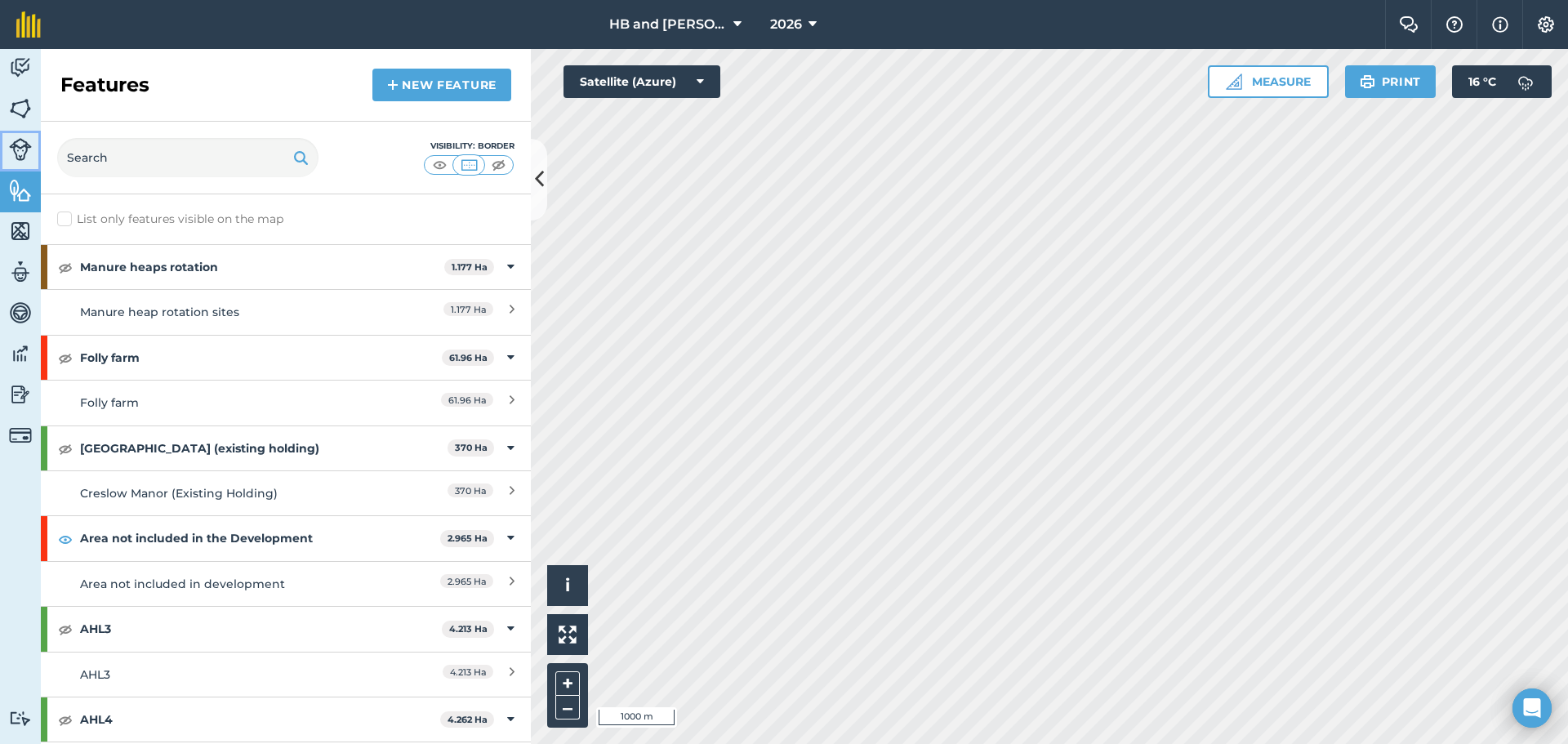
click at [17, 160] on img at bounding box center [20, 150] width 23 height 23
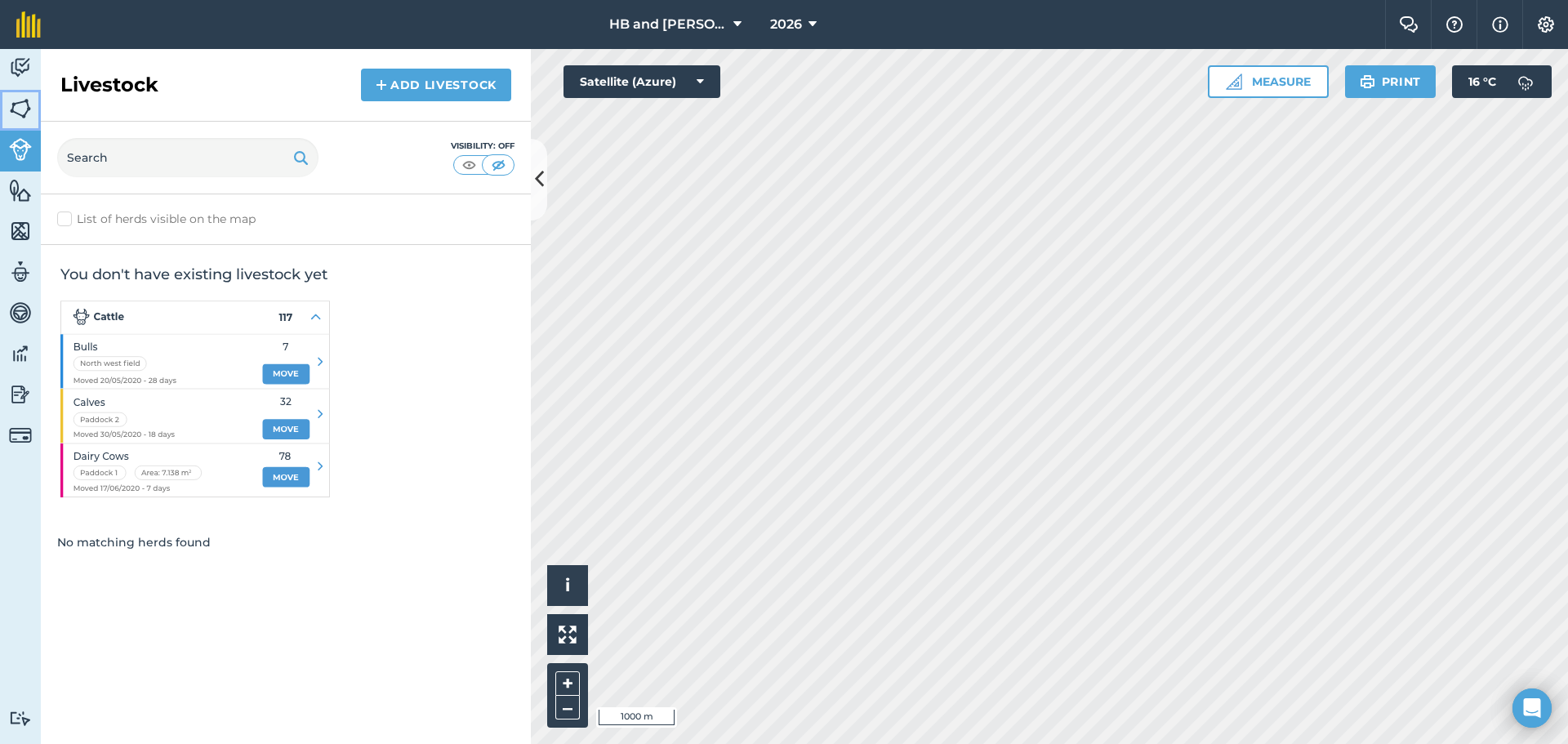
click at [8, 108] on link "Fields" at bounding box center [20, 110] width 40 height 40
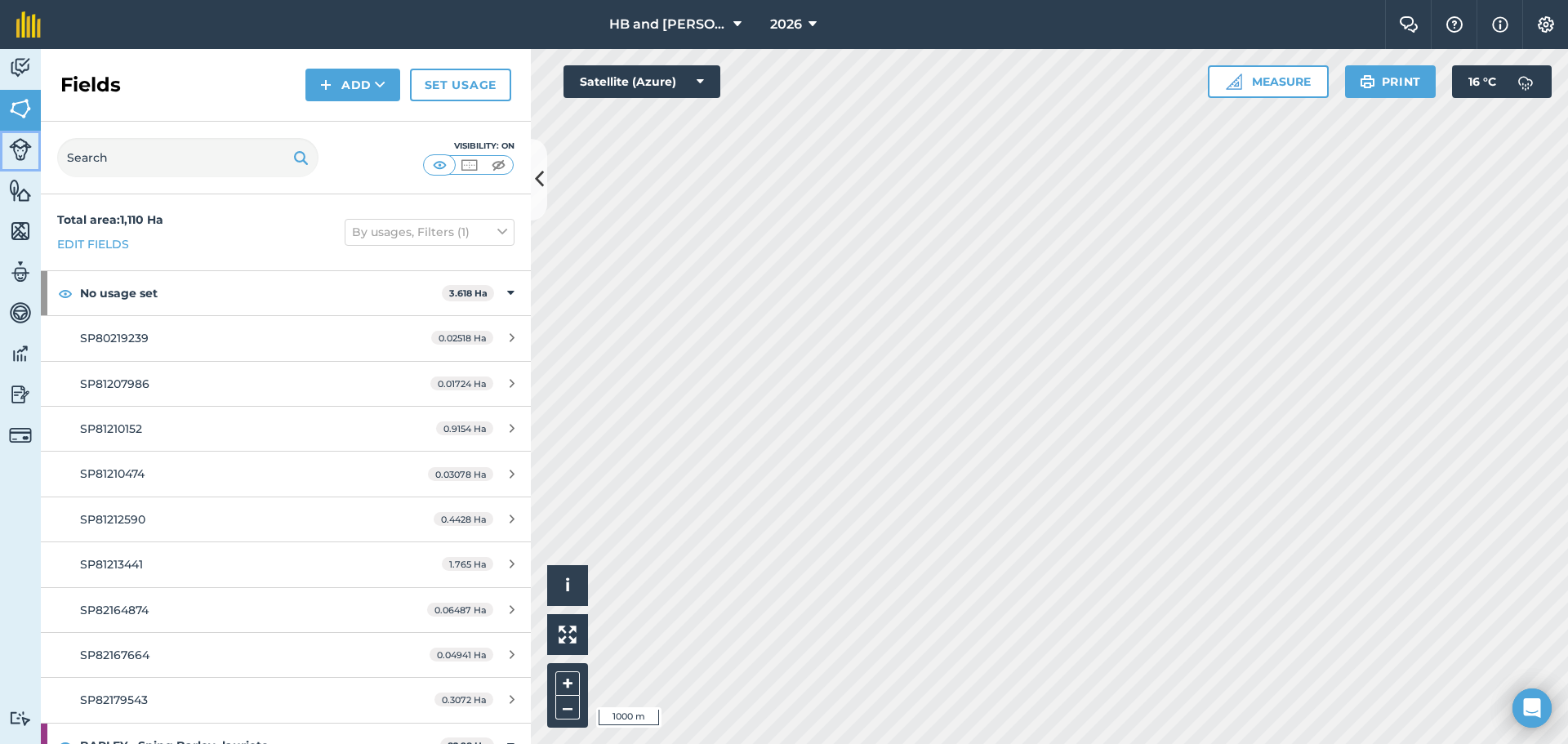
click at [27, 159] on img at bounding box center [20, 150] width 23 height 23
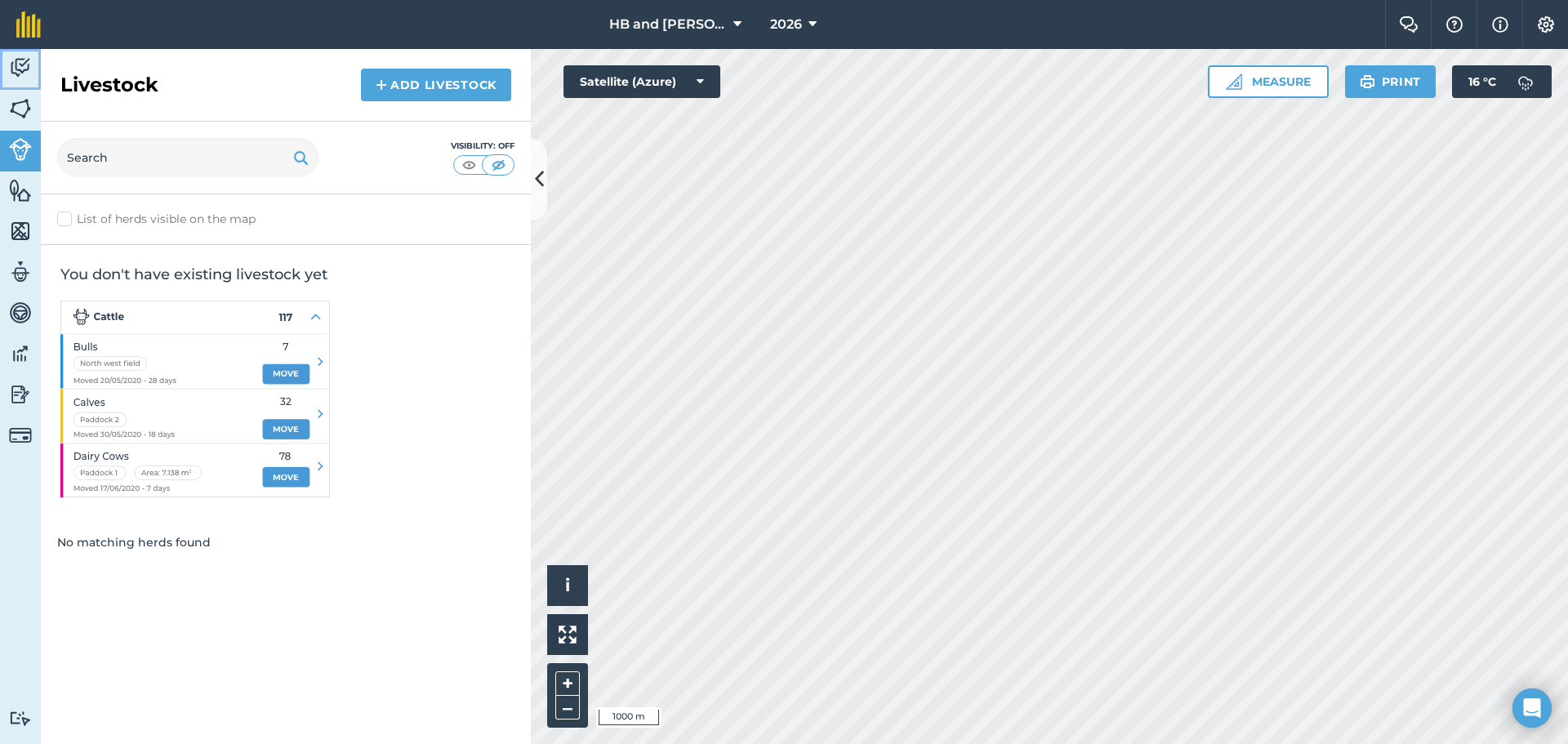
click at [13, 68] on img at bounding box center [20, 67] width 23 height 24
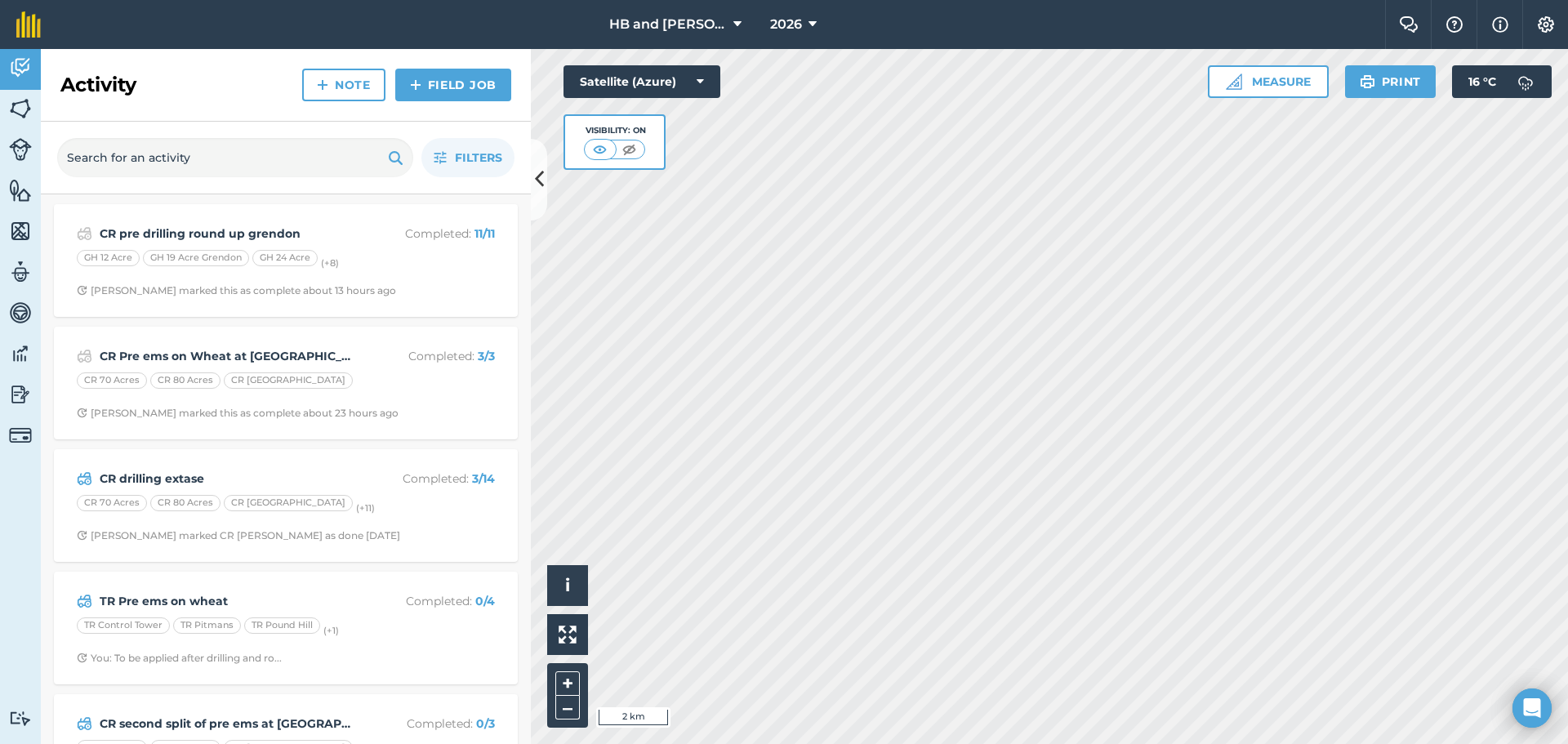
drag, startPoint x: 696, startPoint y: 164, endPoint x: 702, endPoint y: 126, distance: 38.5
drag, startPoint x: 702, startPoint y: 126, endPoint x: 687, endPoint y: 109, distance: 22.7
click at [687, 109] on div "Satellite (Azure) Visibility: On" at bounding box center [641, 117] width 157 height 105
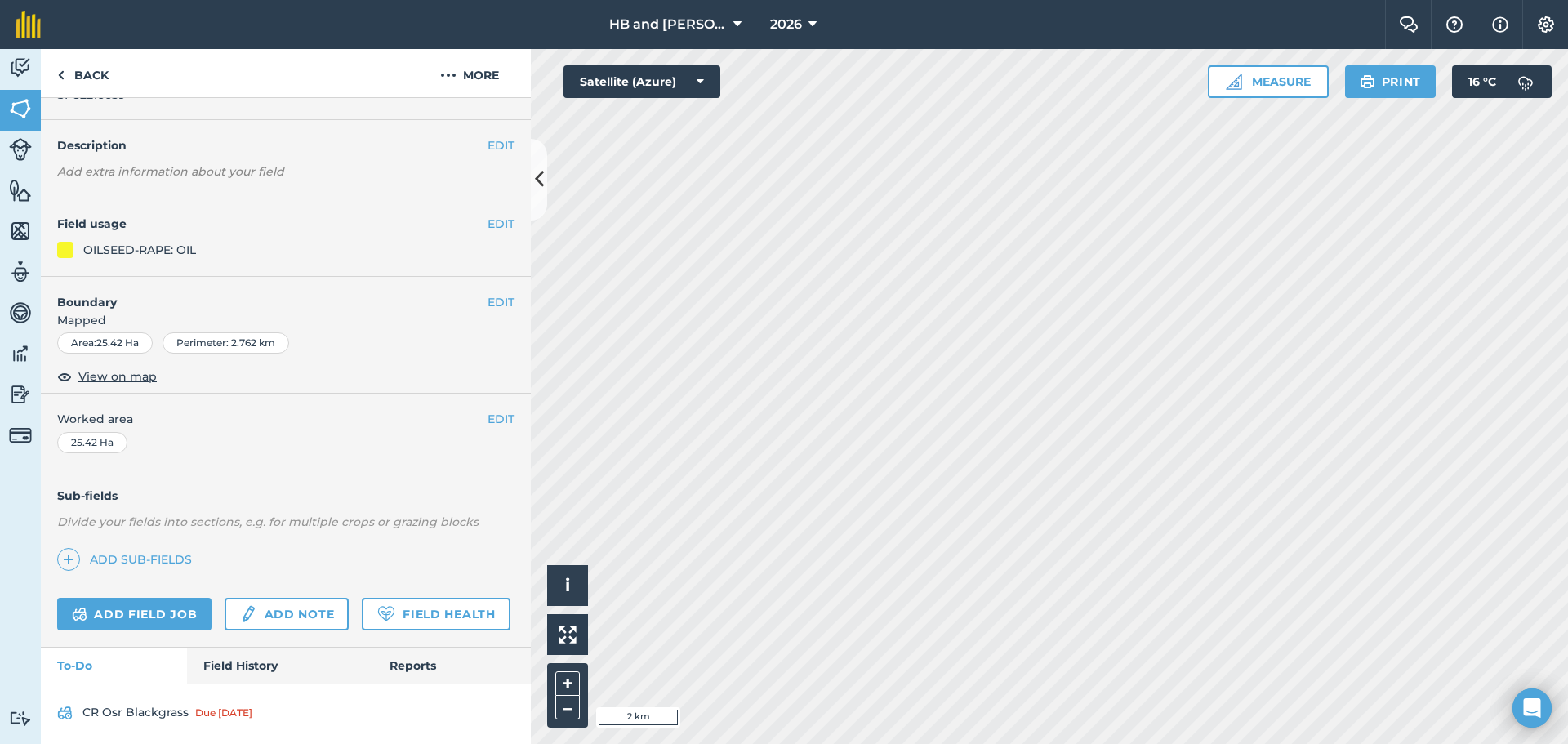
scroll to position [105, 0]
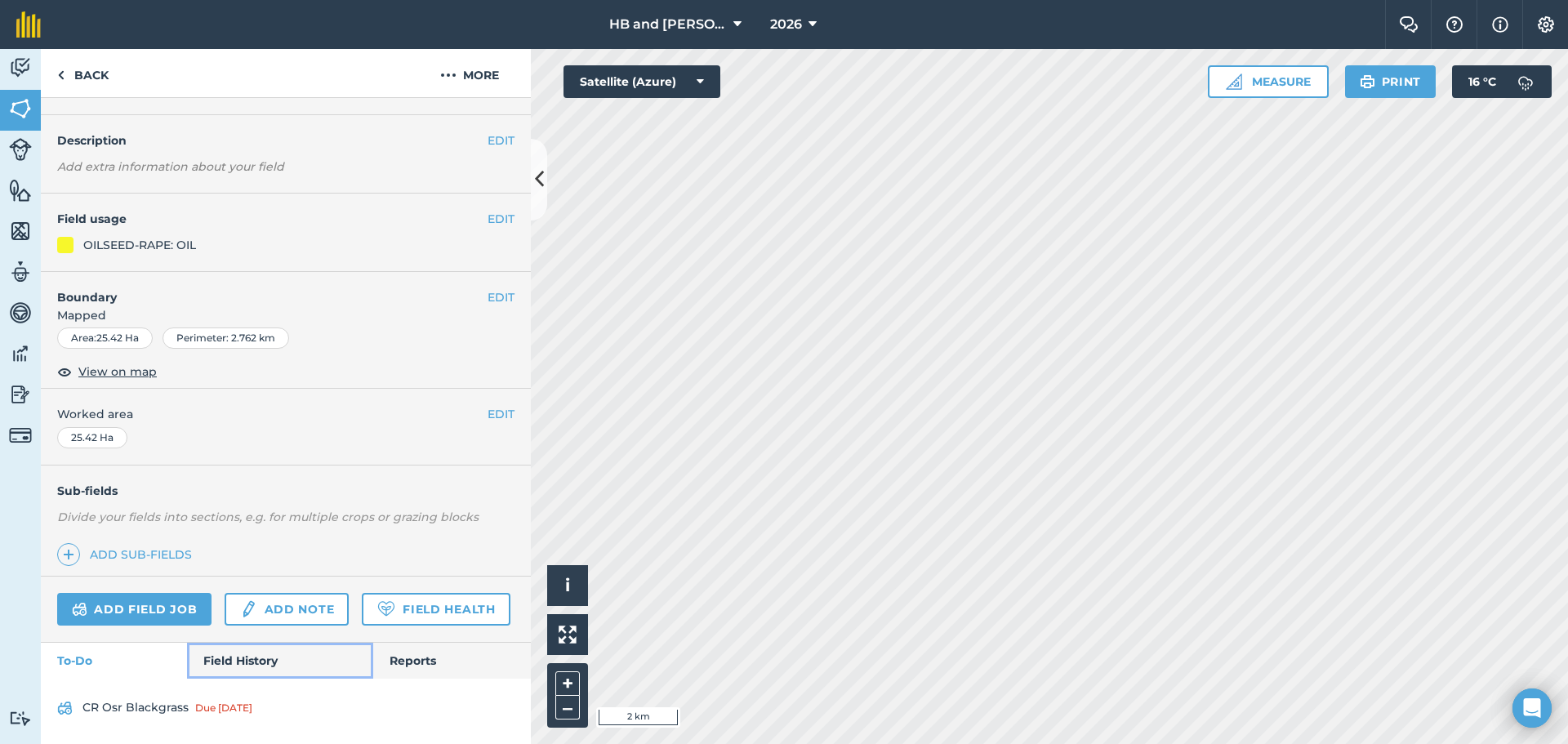
drag, startPoint x: 240, startPoint y: 667, endPoint x: 257, endPoint y: 652, distance: 22.7
click at [241, 667] on link "Field History" at bounding box center [280, 660] width 186 height 36
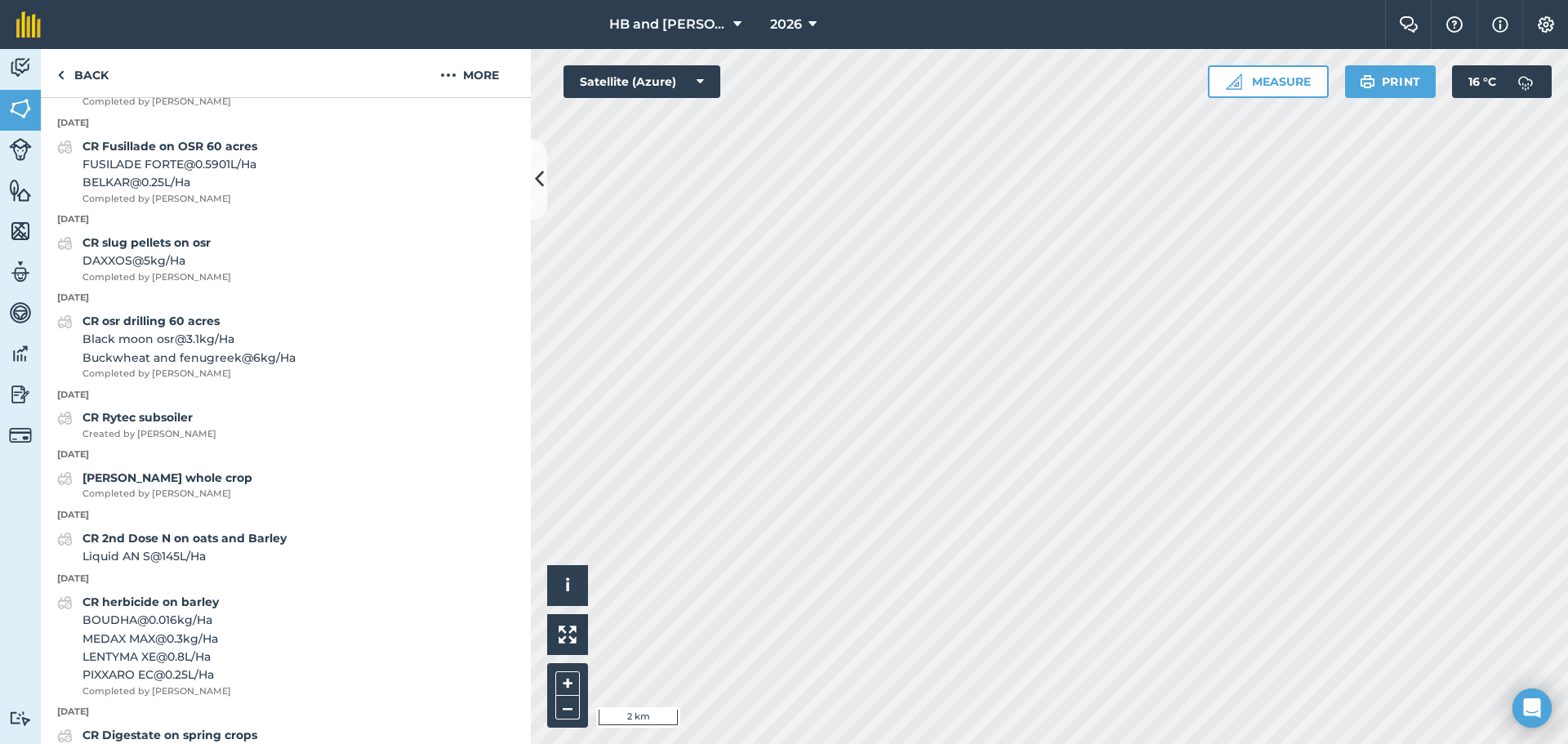
scroll to position [839, 0]
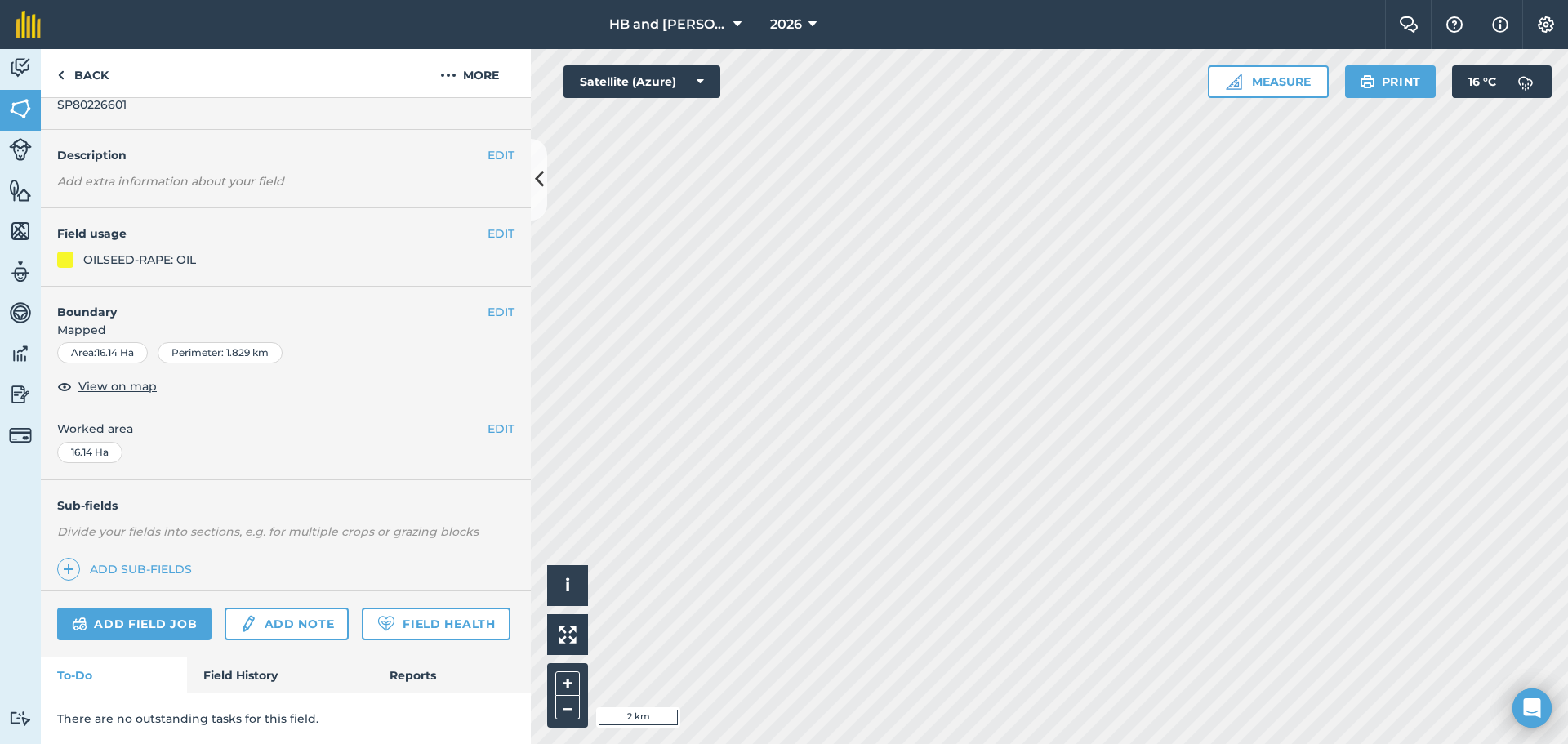
scroll to position [89, 0]
click at [244, 679] on link "Field History" at bounding box center [280, 675] width 186 height 36
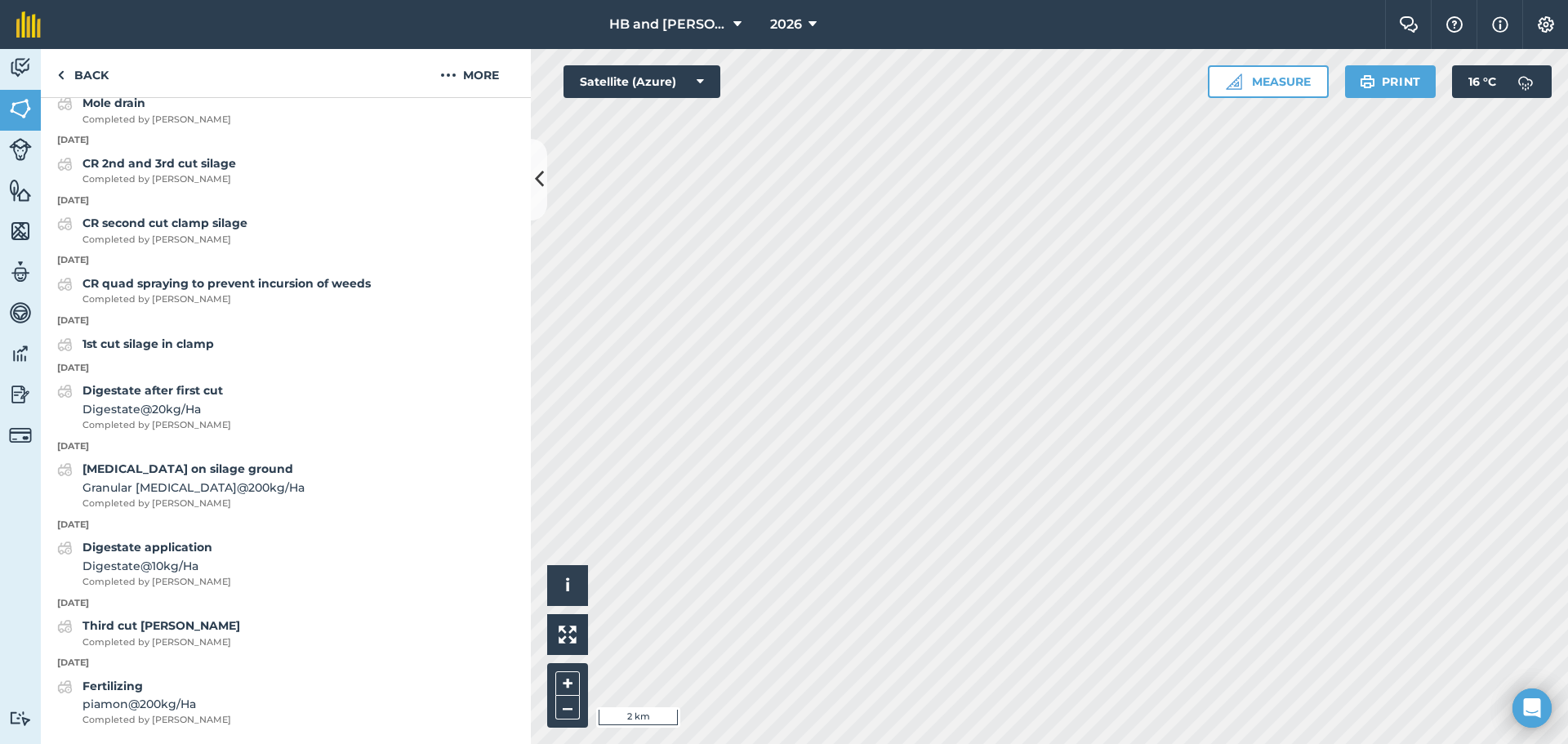
scroll to position [2146, 0]
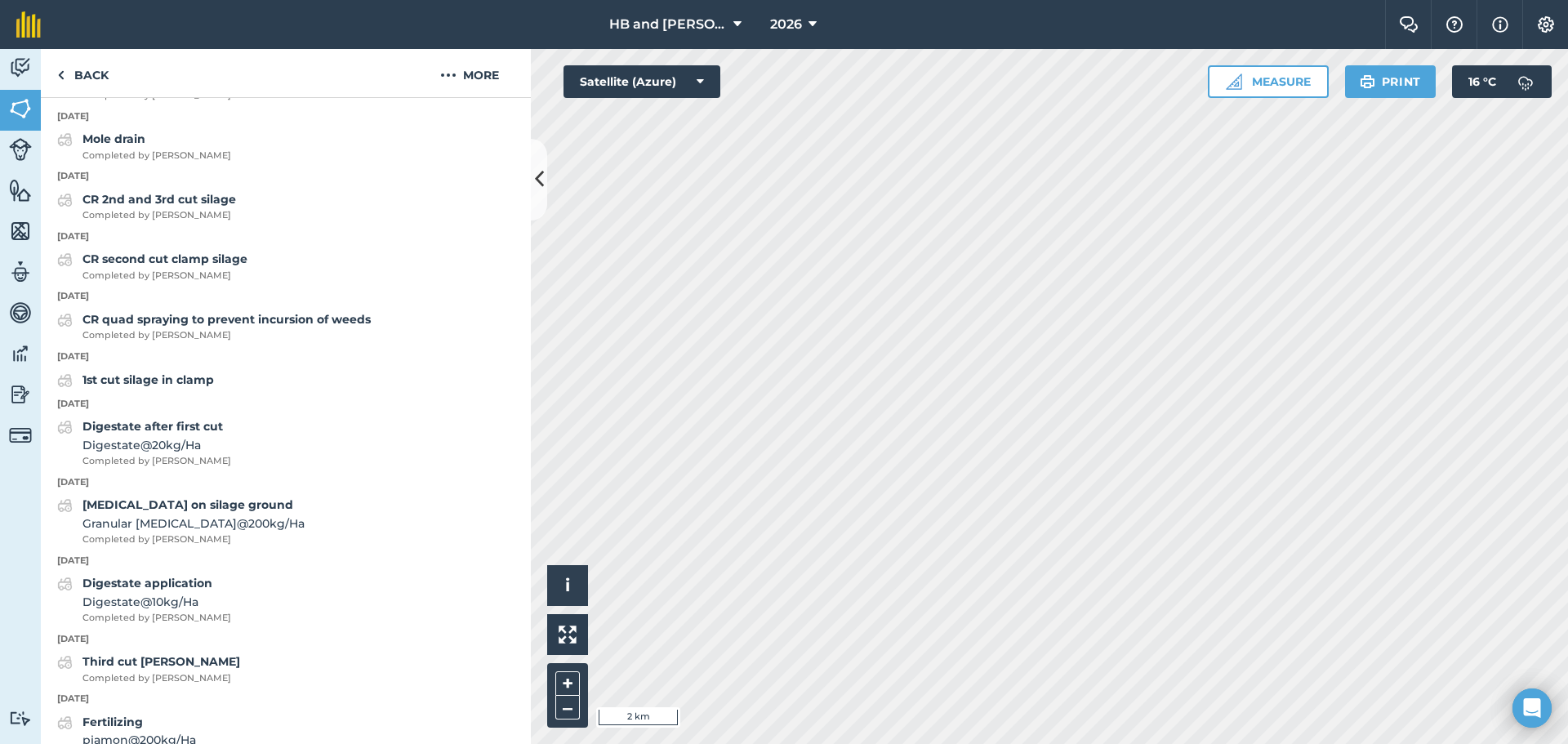
scroll to position [85, 0]
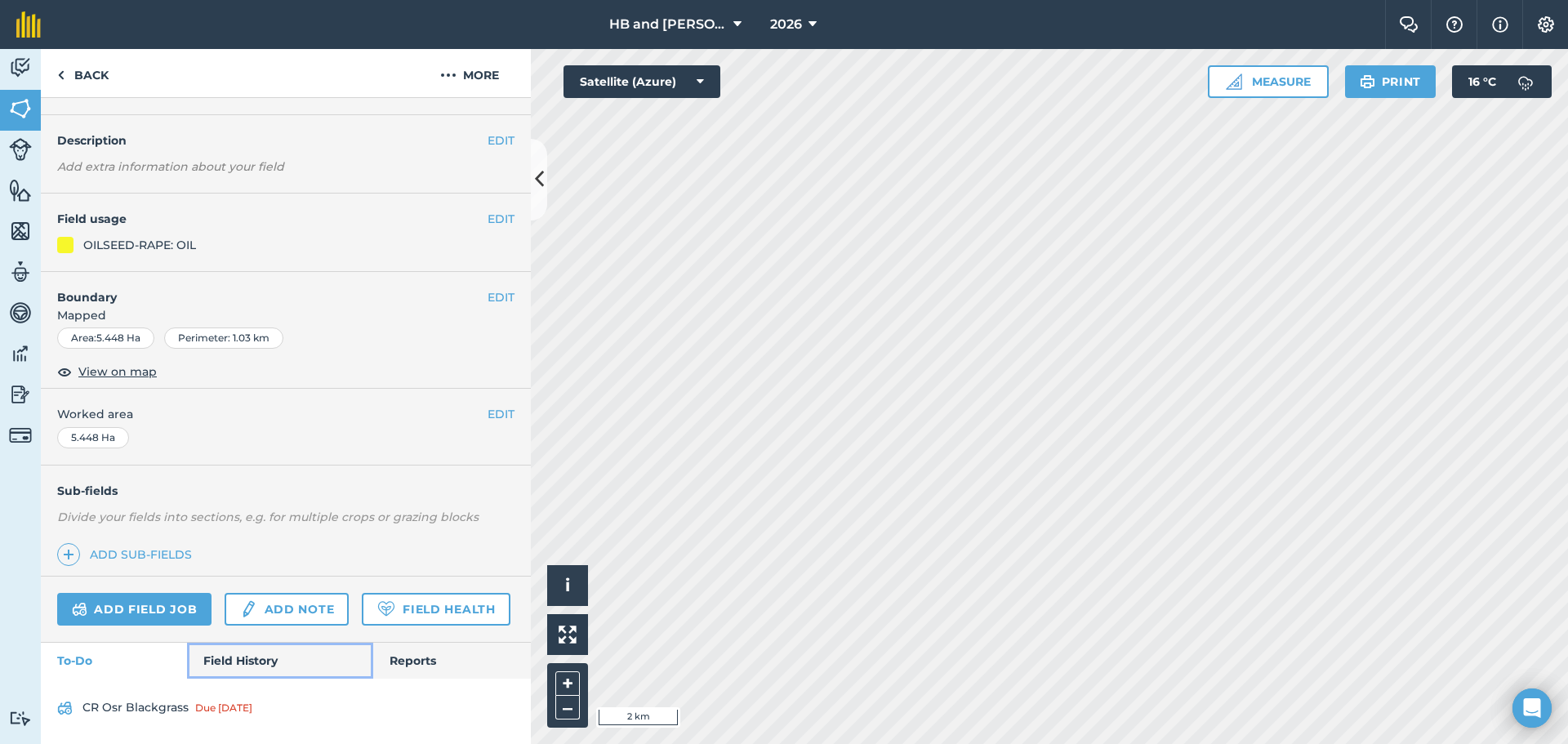
click at [296, 650] on link "Field History" at bounding box center [280, 660] width 186 height 36
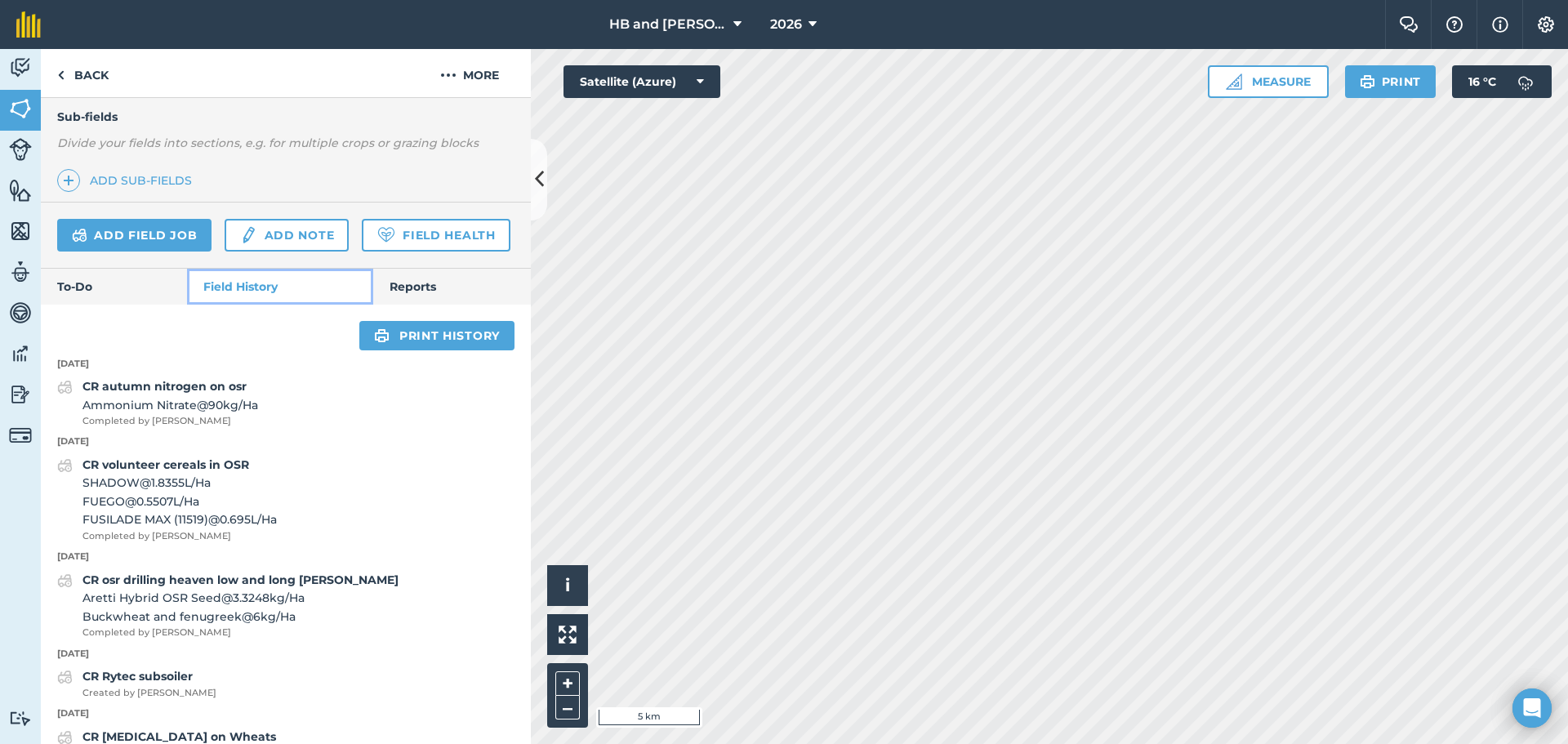
scroll to position [294, 0]
